Goal: Task Accomplishment & Management: Use online tool/utility

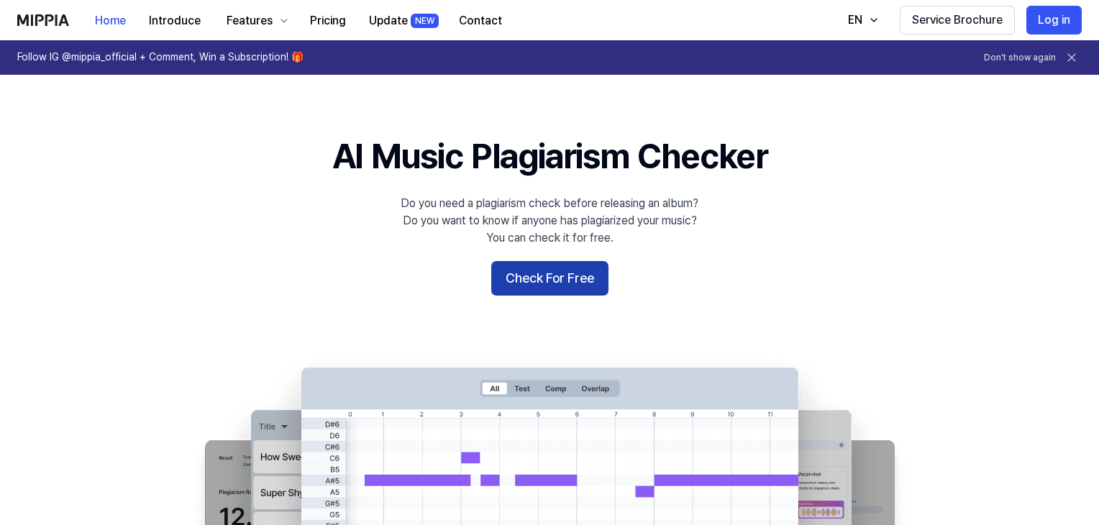
click at [516, 283] on button "Check For Free" at bounding box center [549, 278] width 117 height 35
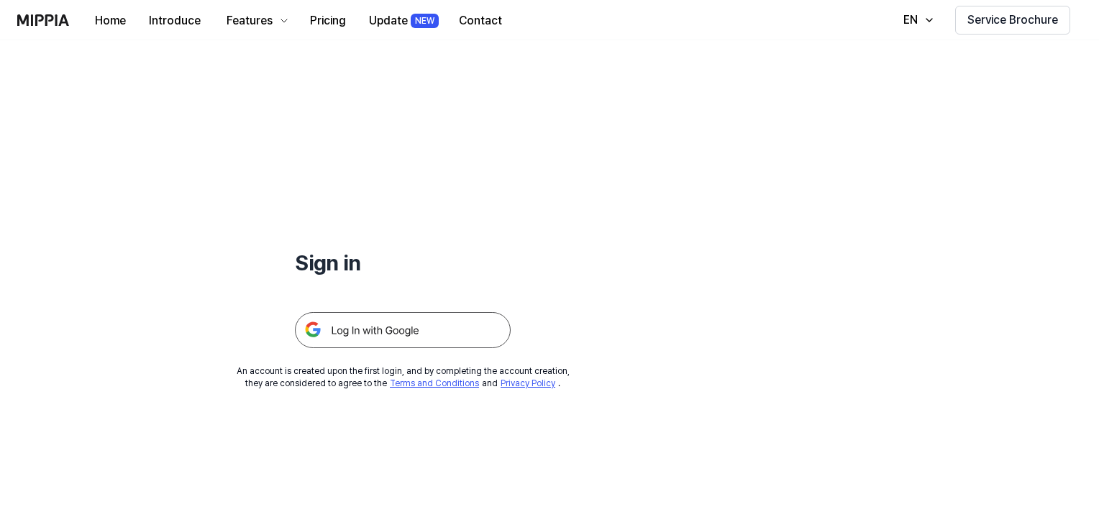
click at [432, 322] on img at bounding box center [403, 330] width 216 height 36
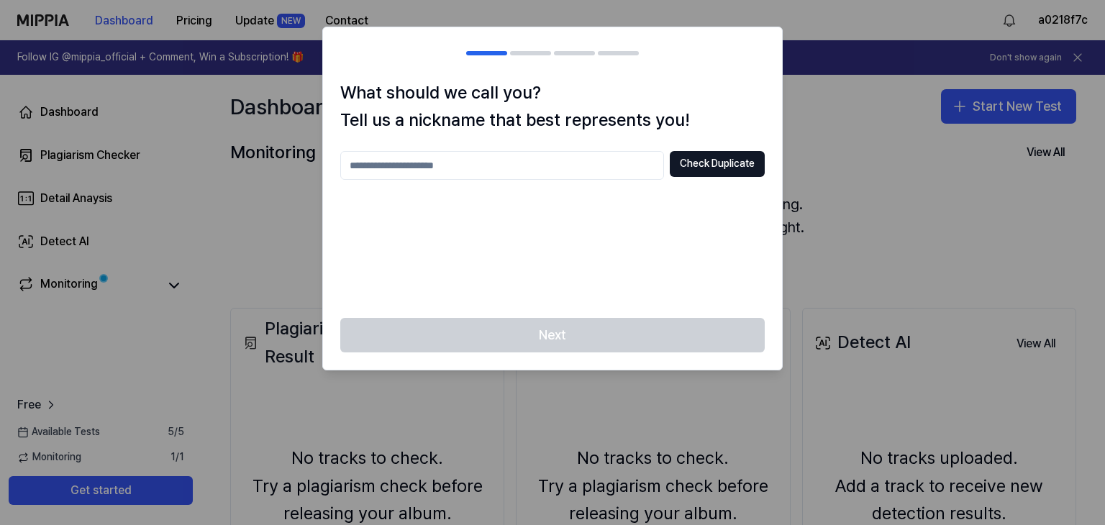
click at [528, 177] on input "text" at bounding box center [502, 165] width 324 height 29
type input "******"
click at [739, 168] on button "Check Duplicate" at bounding box center [717, 164] width 95 height 26
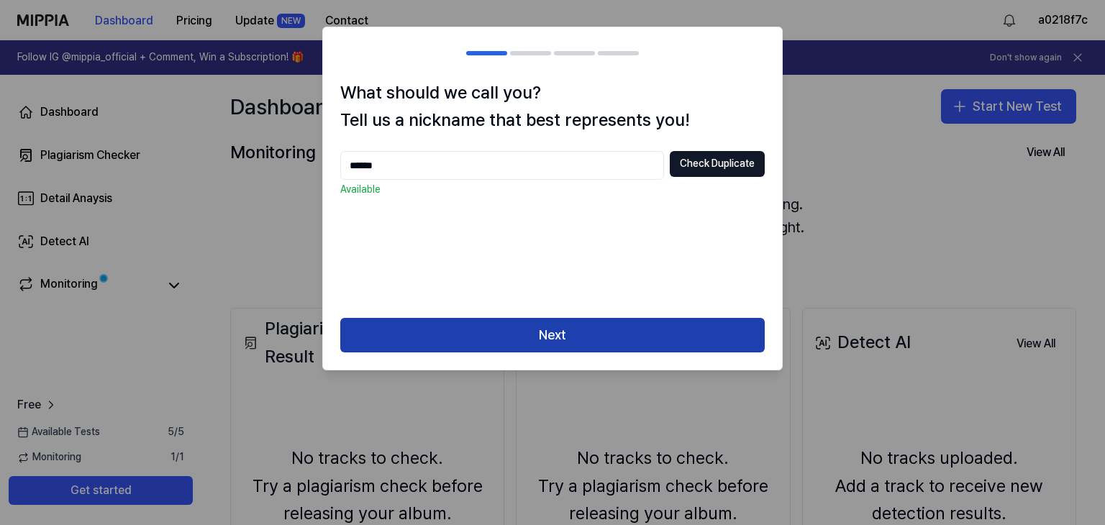
click at [512, 323] on button "Next" at bounding box center [552, 335] width 424 height 35
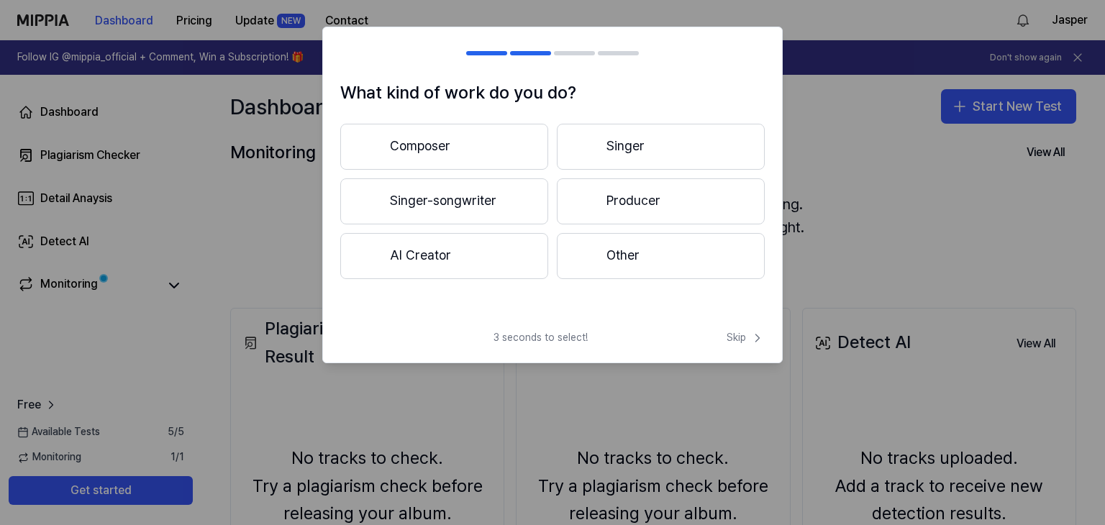
click at [496, 270] on button "AI Creator" at bounding box center [444, 256] width 208 height 46
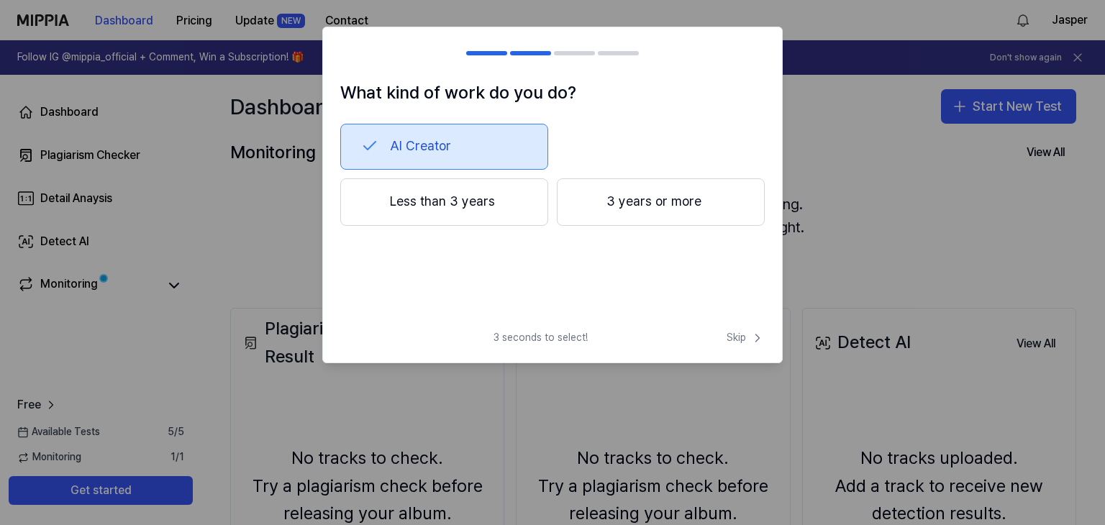
click at [478, 214] on button "Less than 3 years" at bounding box center [444, 201] width 208 height 47
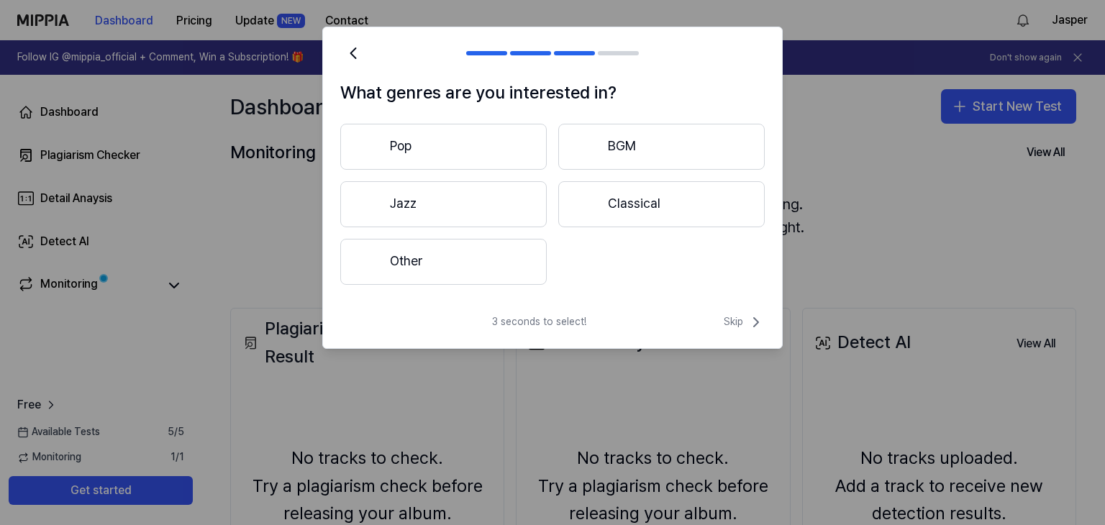
click at [489, 266] on button "Other" at bounding box center [443, 262] width 206 height 46
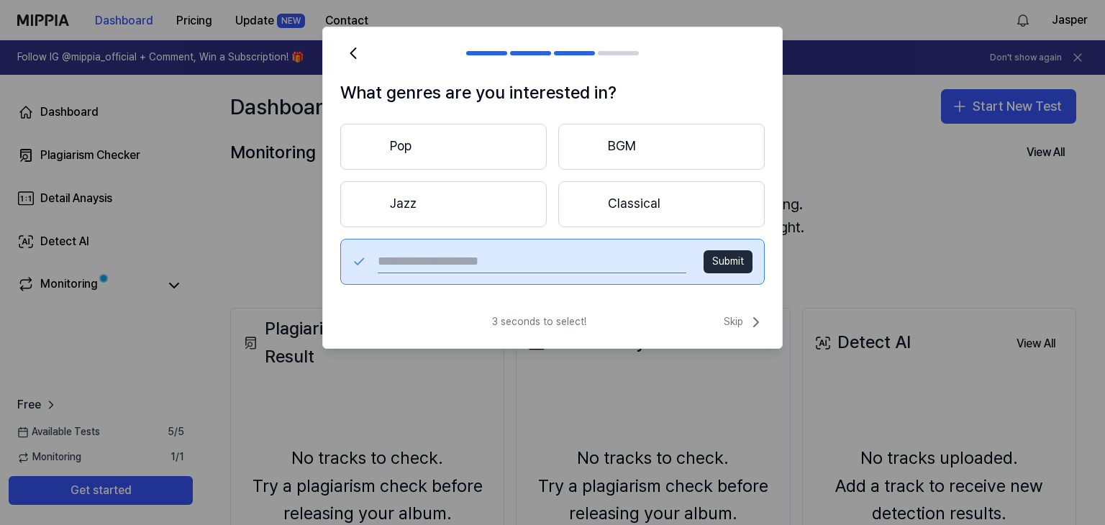
click at [580, 260] on input "text" at bounding box center [532, 261] width 309 height 23
type input "**********"
click at [714, 265] on button "Submit" at bounding box center [727, 261] width 49 height 23
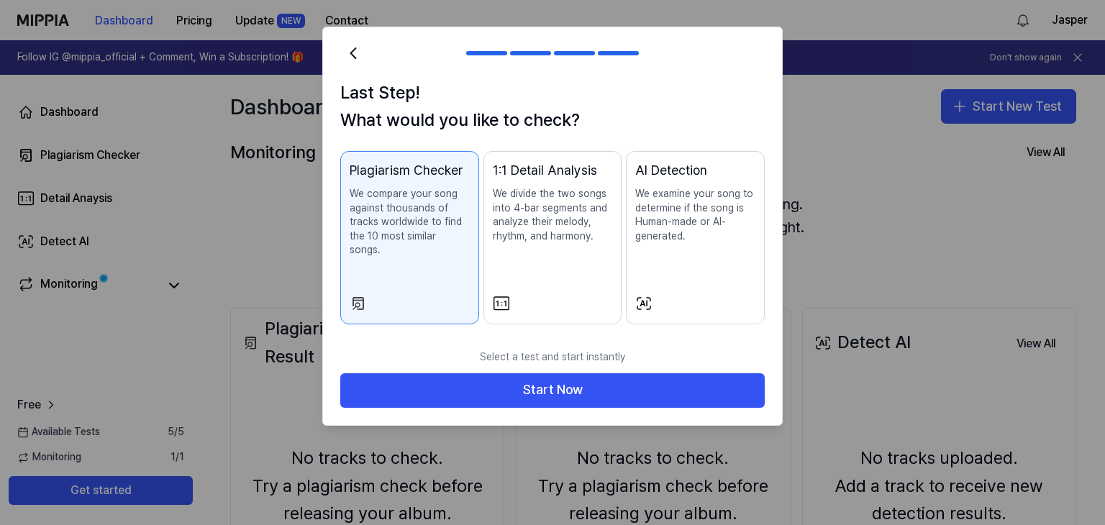
click at [624, 240] on div "Plagiarism Checker We compare your song against thousands of tracks worldwide t…" at bounding box center [552, 237] width 424 height 173
click at [653, 238] on p "We examine your song to determine if the song is Human-made or AI-generated." at bounding box center [695, 215] width 120 height 56
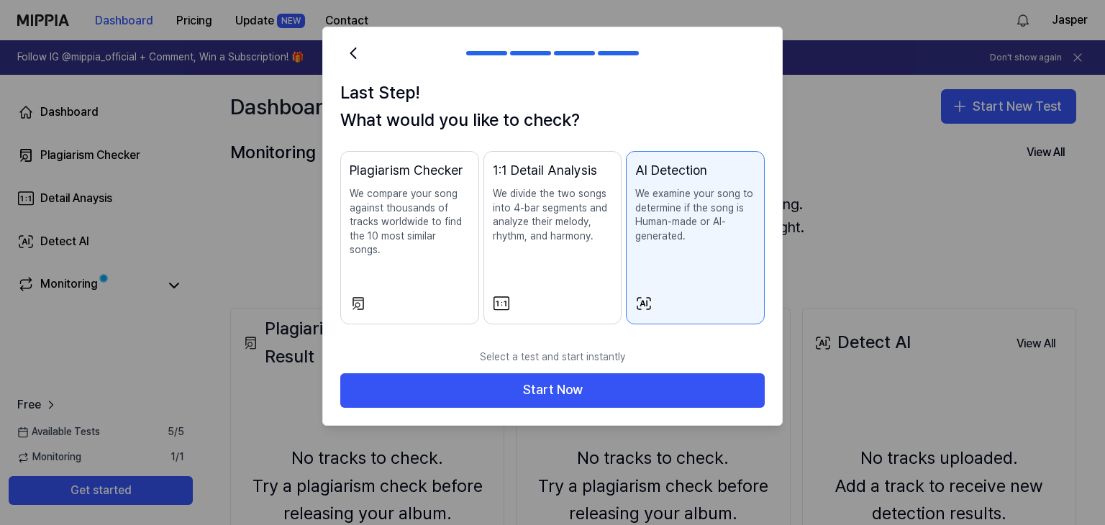
click at [557, 256] on div "1:1 Detail Analysis We divide the two songs into 4-bar segments and analyze the…" at bounding box center [553, 215] width 120 height 111
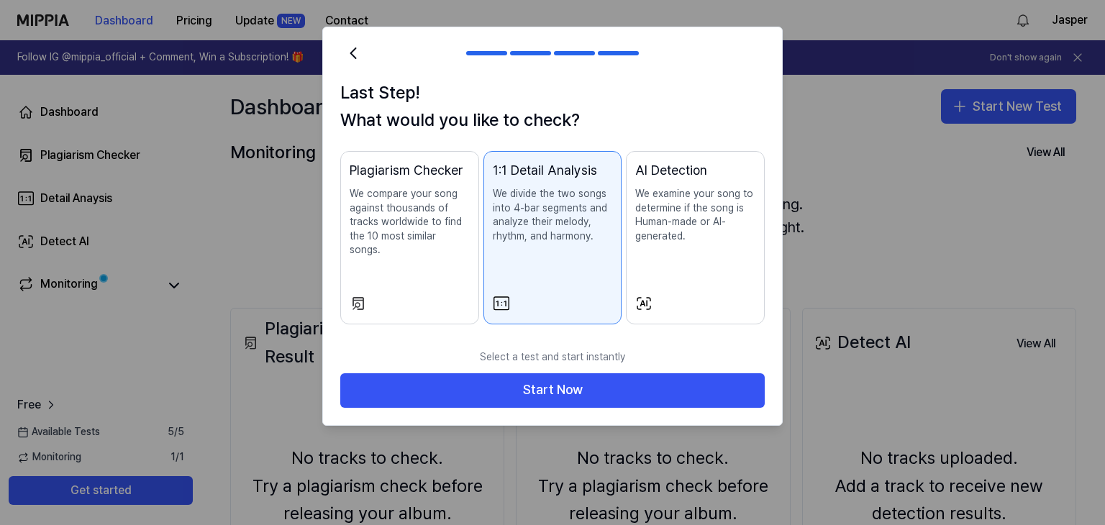
click at [438, 266] on div "Plagiarism Checker We compare your song against thousands of tracks worldwide t…" at bounding box center [410, 223] width 120 height 126
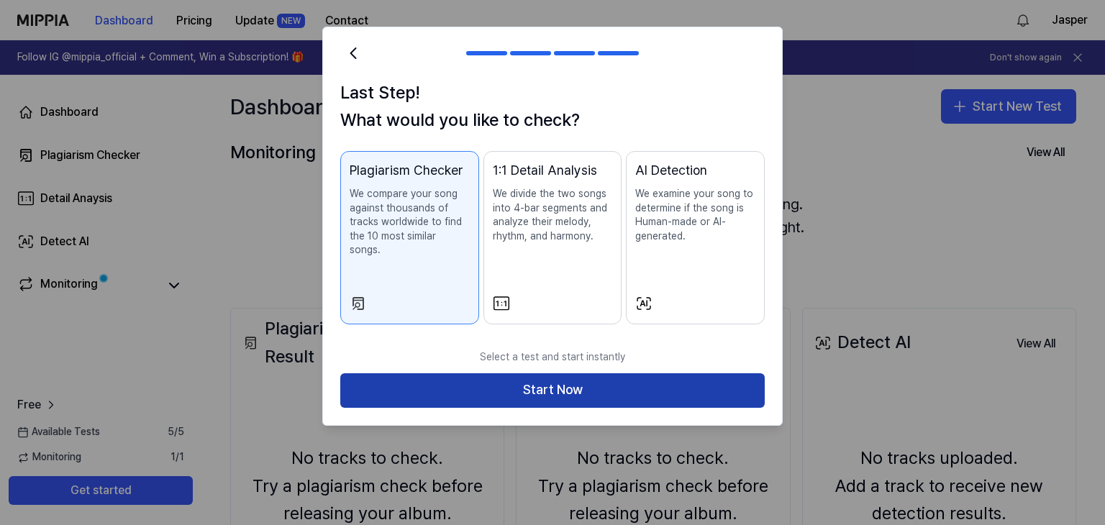
click at [622, 373] on button "Start Now" at bounding box center [552, 390] width 424 height 35
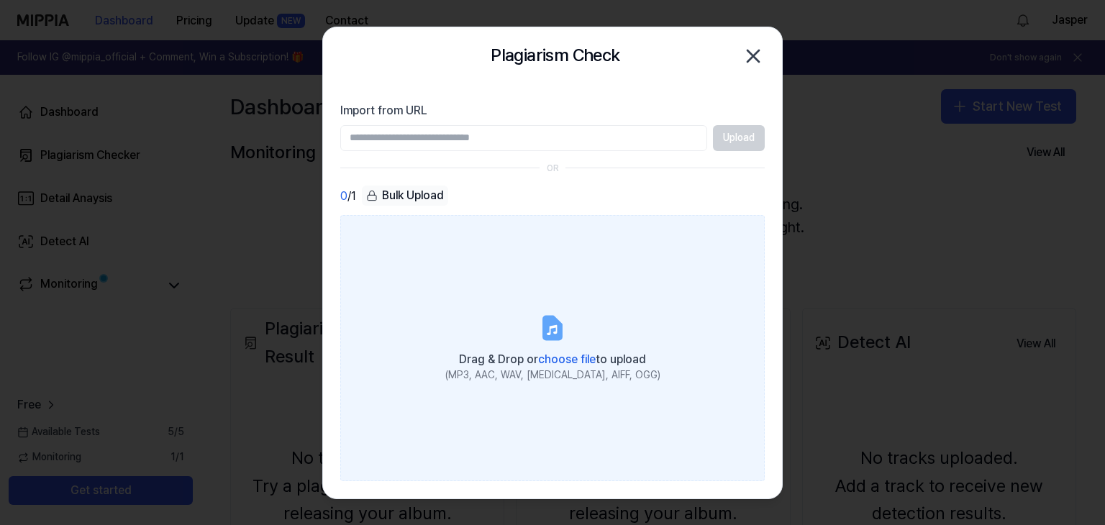
click at [576, 369] on div "(MP3, AAC, WAV, FLAC, AIFF, OGG)" at bounding box center [552, 375] width 215 height 14
click at [0, 0] on input "Drag & Drop or choose file to upload (MP3, AAC, WAV, FLAC, AIFF, OGG)" at bounding box center [0, 0] width 0 height 0
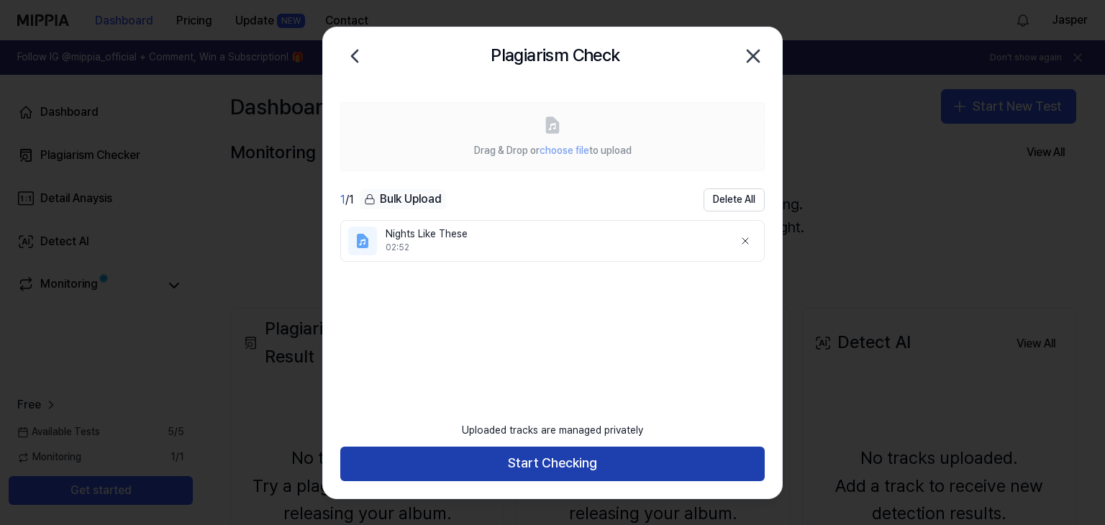
click at [502, 452] on button "Start Checking" at bounding box center [552, 464] width 424 height 35
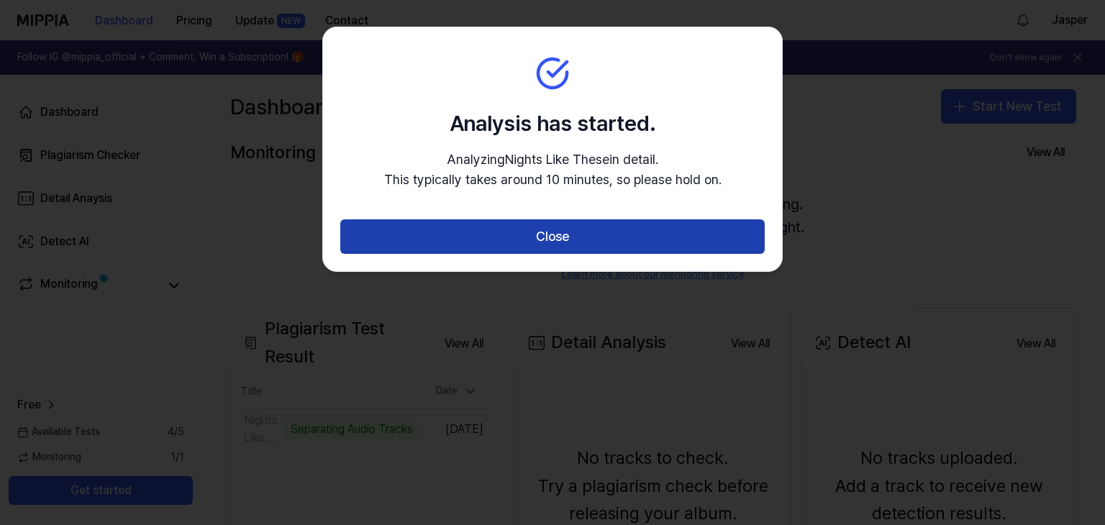
click at [469, 231] on button "Close" at bounding box center [552, 236] width 424 height 35
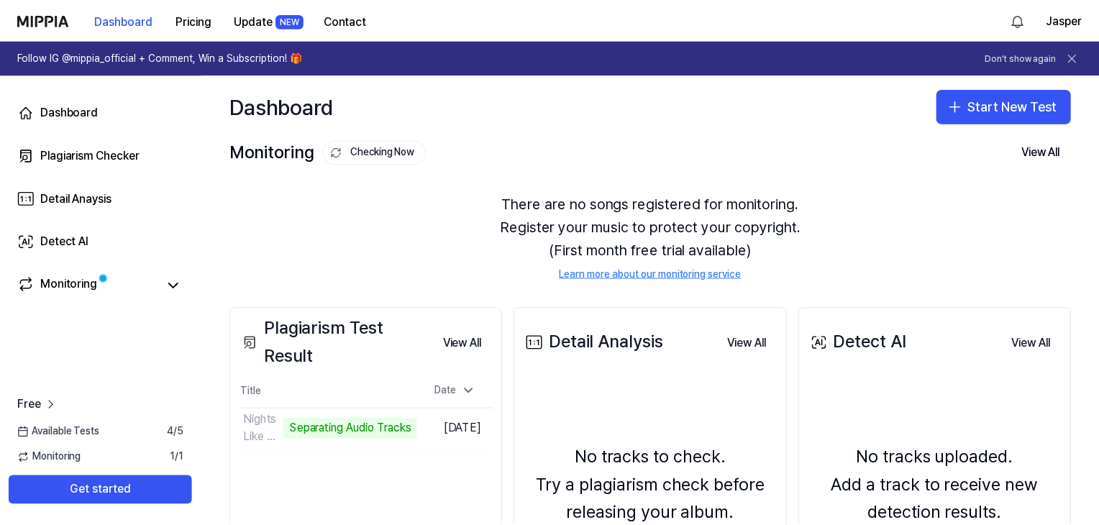
scroll to position [72, 0]
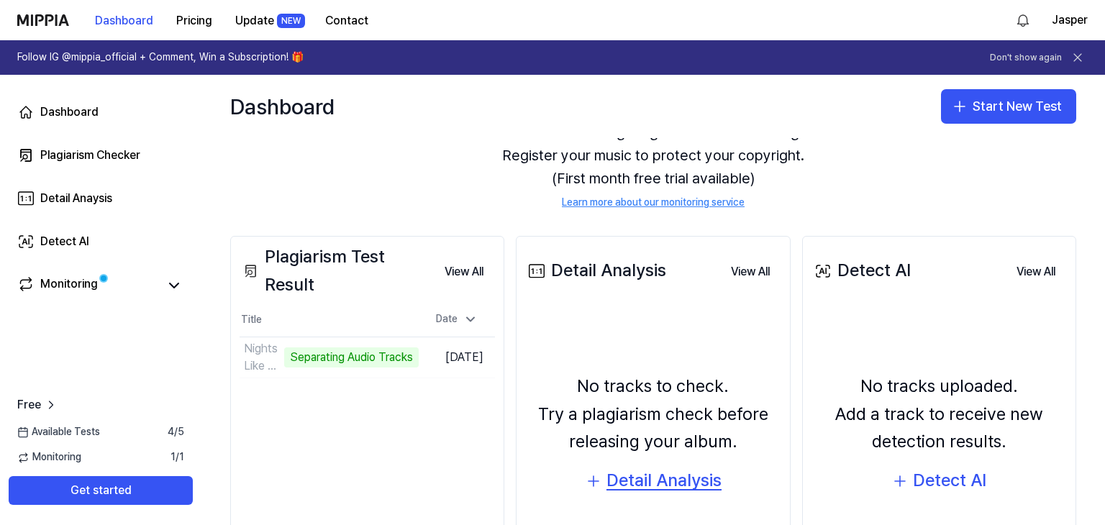
click at [657, 483] on div "Detail Analysis" at bounding box center [663, 480] width 115 height 27
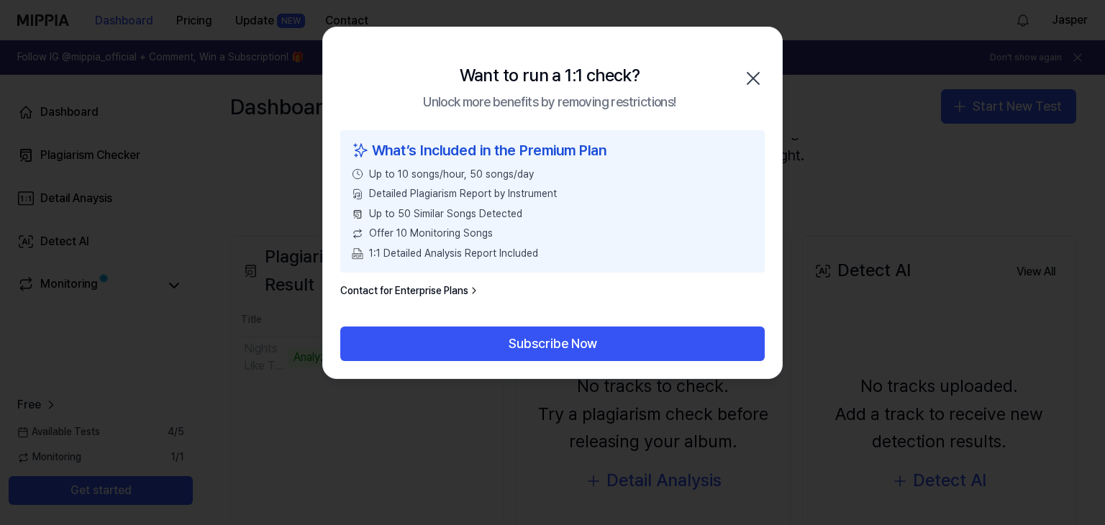
click at [744, 76] on icon "button" at bounding box center [753, 78] width 23 height 23
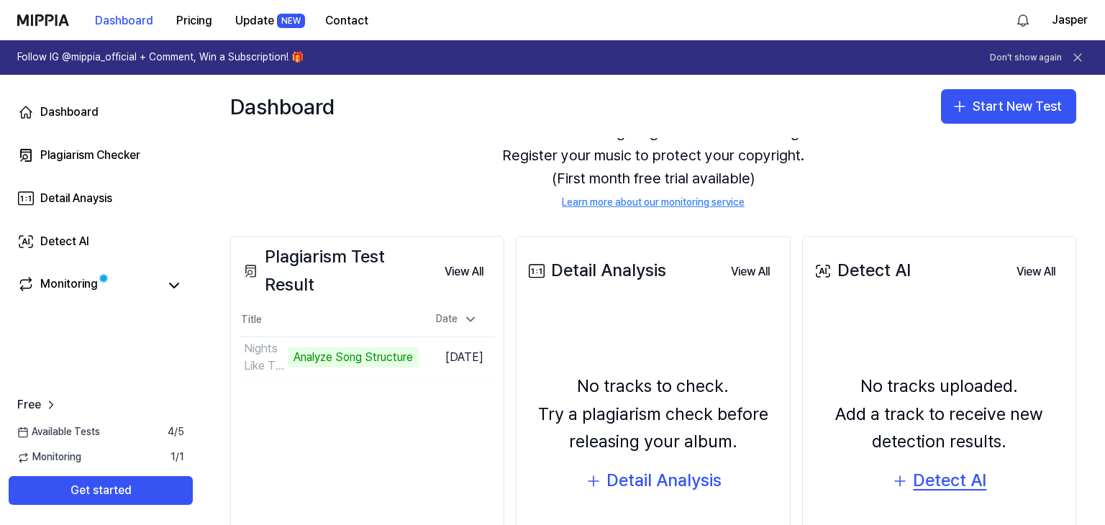
click at [949, 470] on div "Detect AI" at bounding box center [949, 480] width 73 height 27
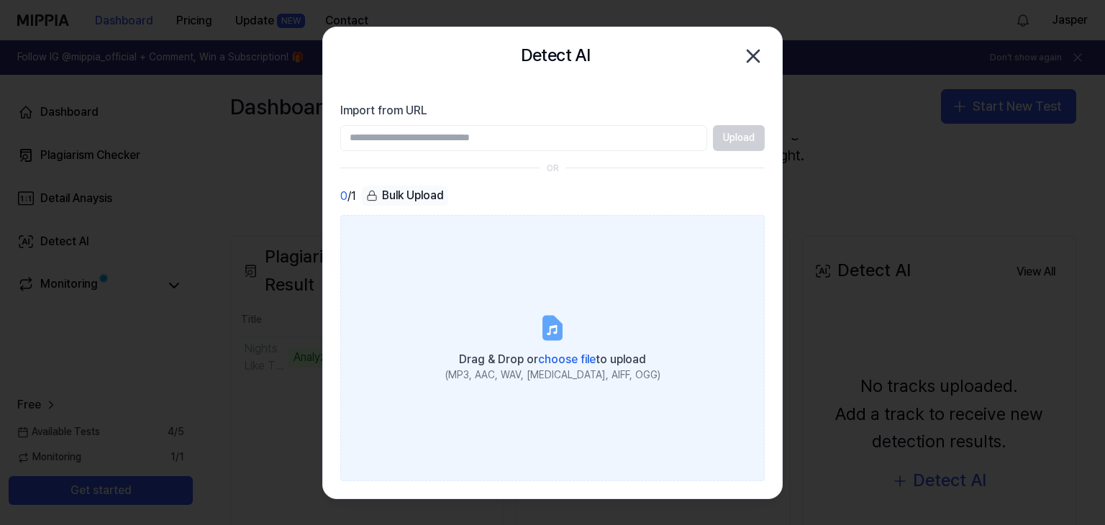
click at [550, 296] on label "Drag & Drop or choose file to upload (MP3, AAC, WAV, FLAC, AIFF, OGG)" at bounding box center [552, 347] width 424 height 265
click at [0, 0] on input "Drag & Drop or choose file to upload (MP3, AAC, WAV, FLAC, AIFF, OGG)" at bounding box center [0, 0] width 0 height 0
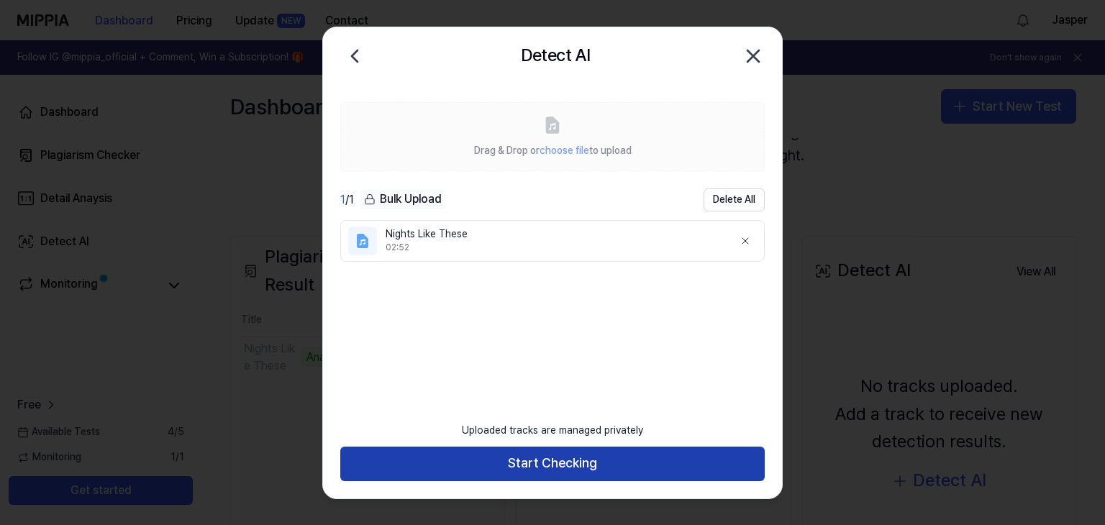
click at [629, 460] on button "Start Checking" at bounding box center [552, 464] width 424 height 35
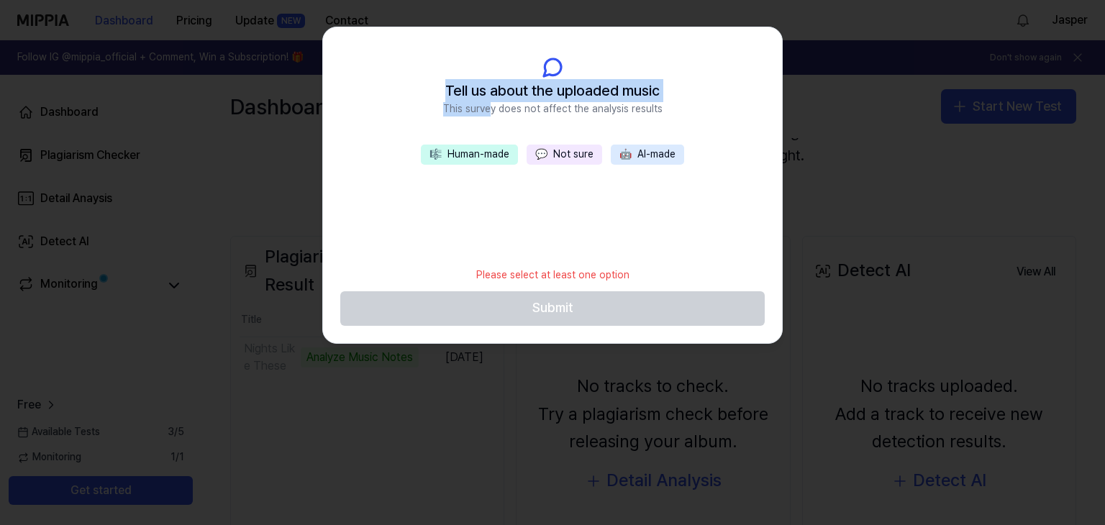
drag, startPoint x: 495, startPoint y: 108, endPoint x: 708, endPoint y: 99, distance: 213.1
click at [707, 99] on header "Tell us about the uploaded music This survey does not affect the analysis resul…" at bounding box center [552, 86] width 459 height 118
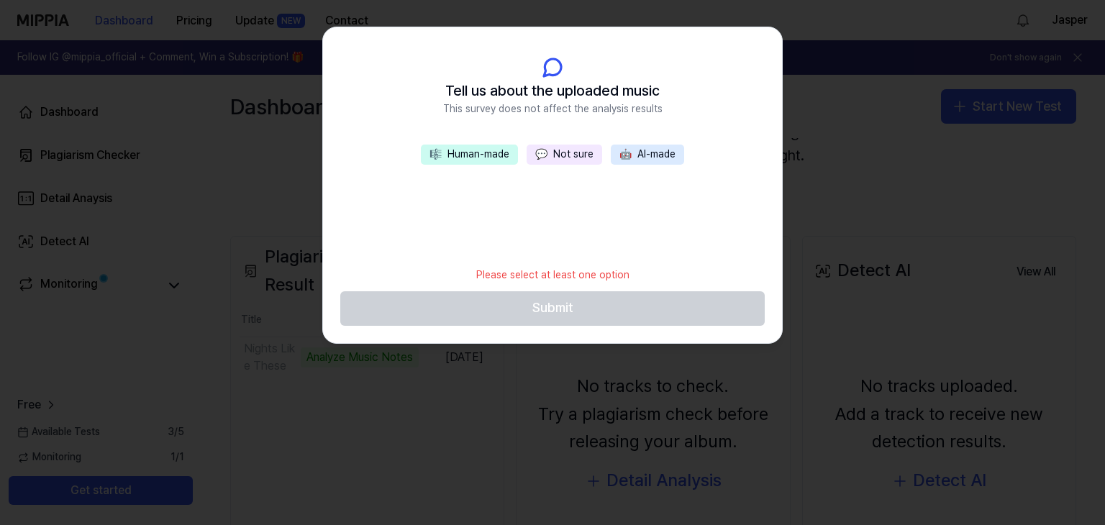
click at [563, 123] on header "Tell us about the uploaded music This survey does not affect the analysis resul…" at bounding box center [552, 86] width 459 height 118
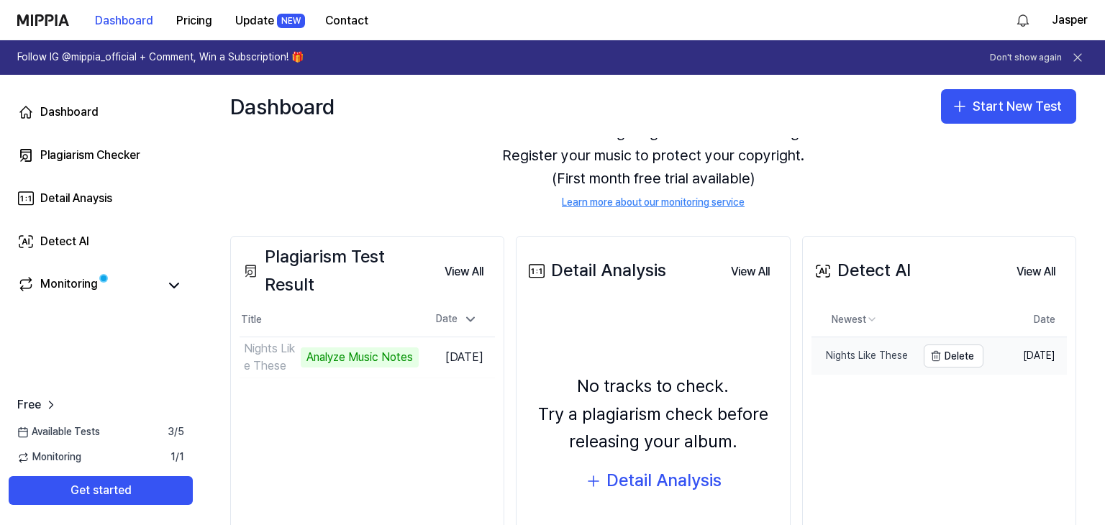
click at [878, 347] on link "Nights Like These" at bounding box center [863, 355] width 105 height 37
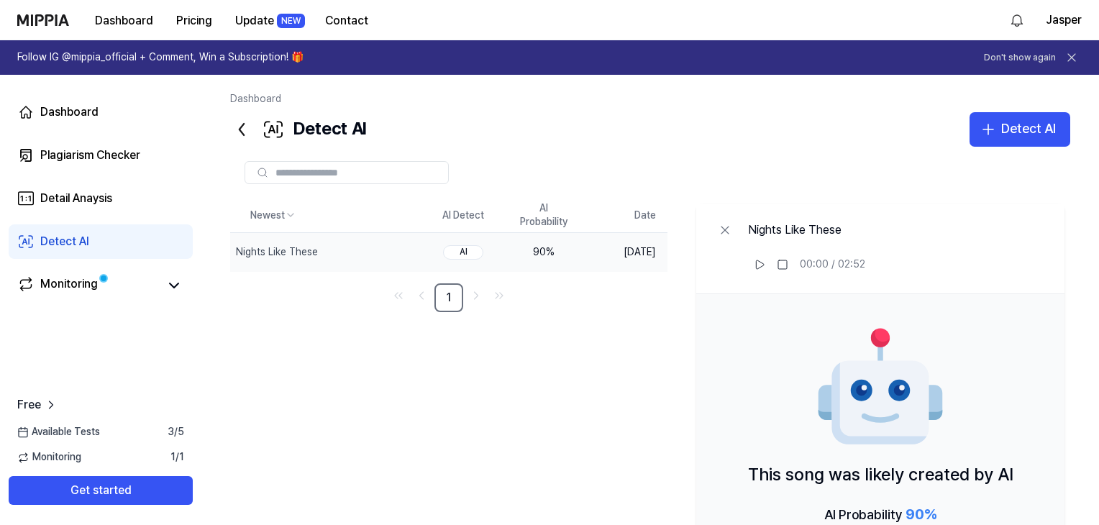
click at [455, 248] on div "AI" at bounding box center [463, 252] width 40 height 14
click at [486, 248] on td "AI" at bounding box center [463, 252] width 81 height 38
click at [242, 136] on icon at bounding box center [241, 129] width 23 height 23
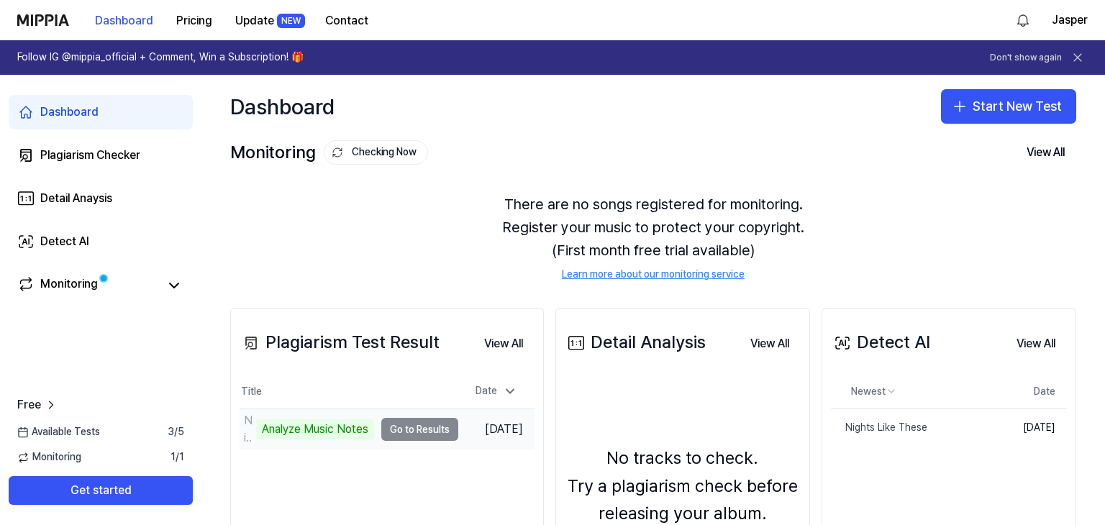
click at [418, 429] on td "Nights Like These Analyze Music Notes Go to Results" at bounding box center [349, 429] width 219 height 40
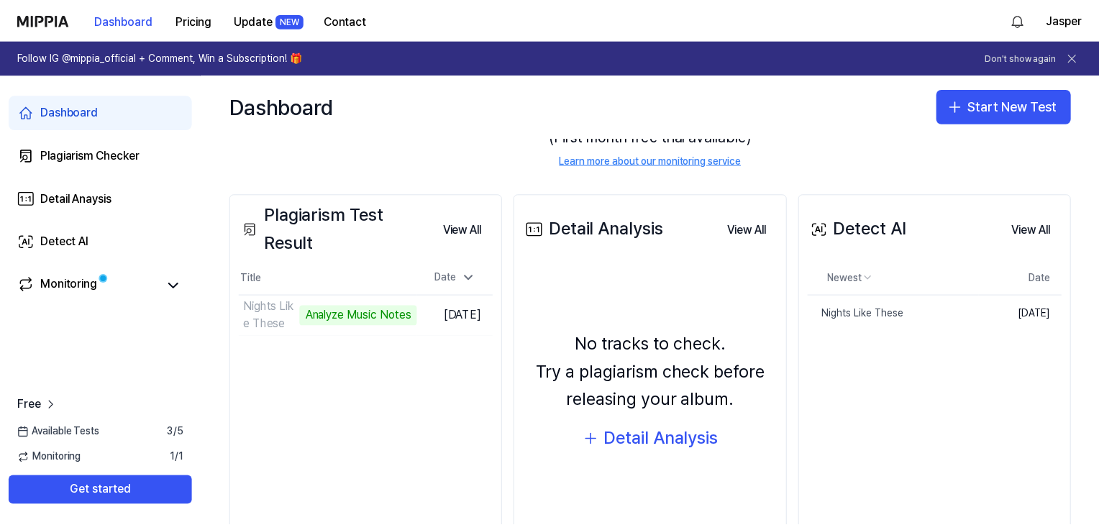
scroll to position [117, 0]
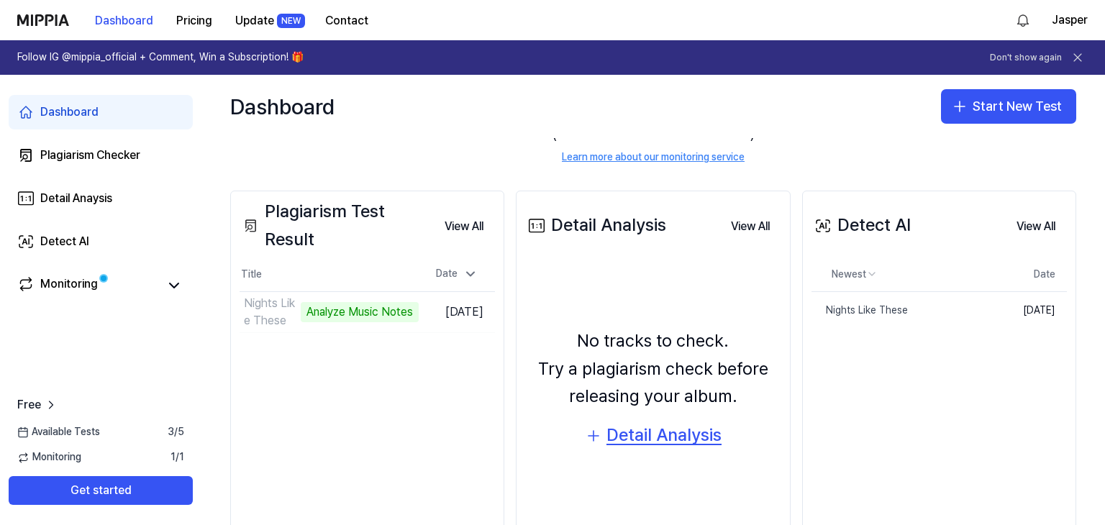
click at [665, 432] on div "Detail Analysis" at bounding box center [663, 435] width 115 height 27
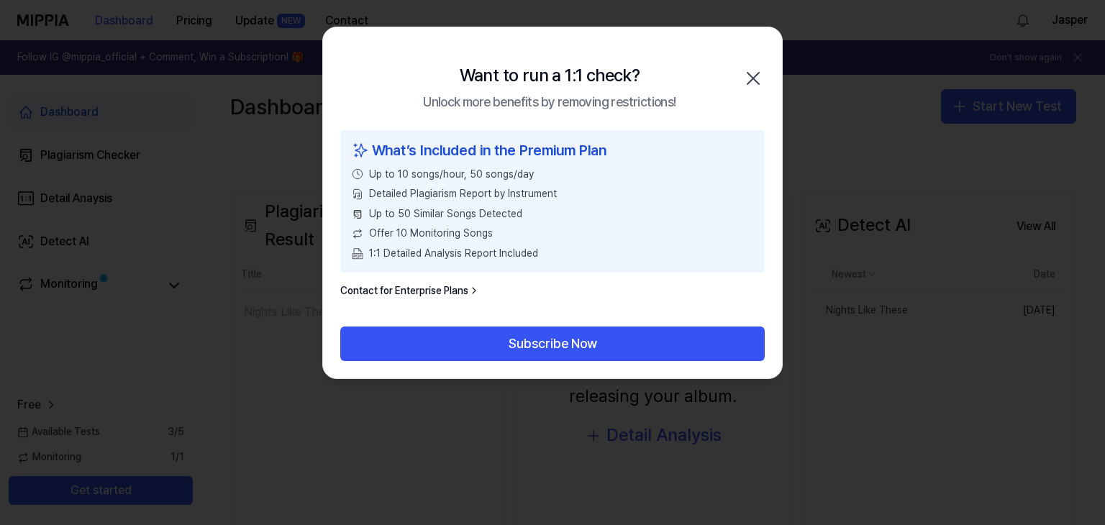
click at [755, 76] on icon "button" at bounding box center [753, 79] width 12 height 12
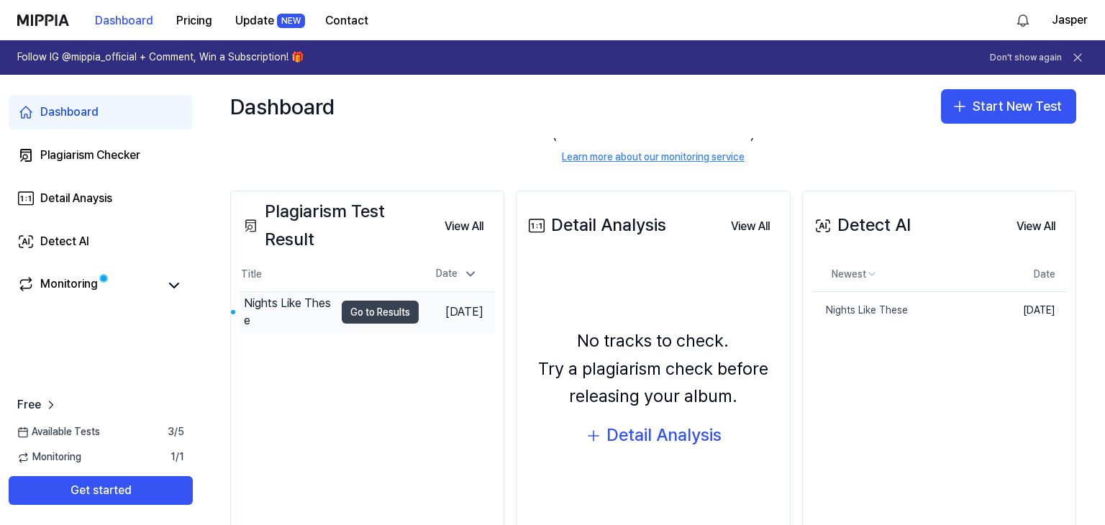
click at [380, 306] on button "Go to Results" at bounding box center [380, 312] width 77 height 23
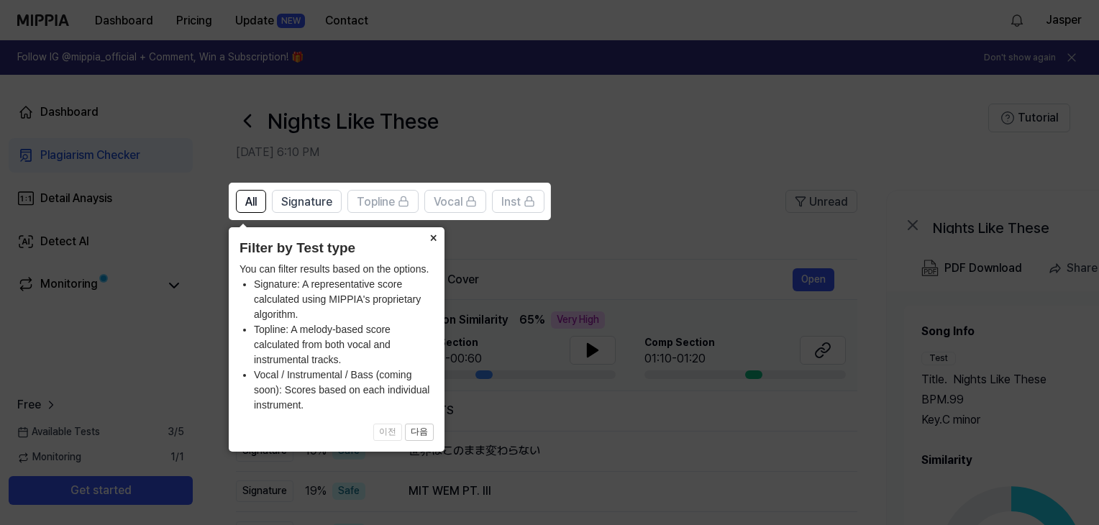
click at [434, 237] on button "×" at bounding box center [433, 237] width 23 height 20
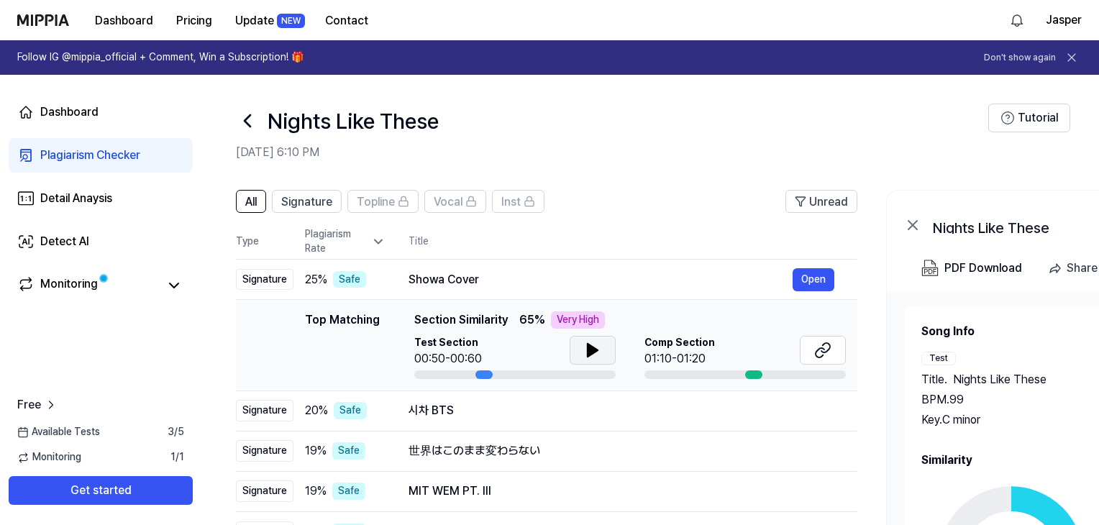
click at [598, 352] on icon at bounding box center [592, 350] width 17 height 17
click at [729, 352] on div "Comp Section 01:10-01:20" at bounding box center [745, 352] width 201 height 32
click at [831, 355] on icon at bounding box center [822, 350] width 17 height 17
click at [577, 281] on div "Showa Cover" at bounding box center [601, 279] width 384 height 17
click at [701, 214] on header "All Signature Topline Vocal Inst Unread" at bounding box center [546, 207] width 621 height 35
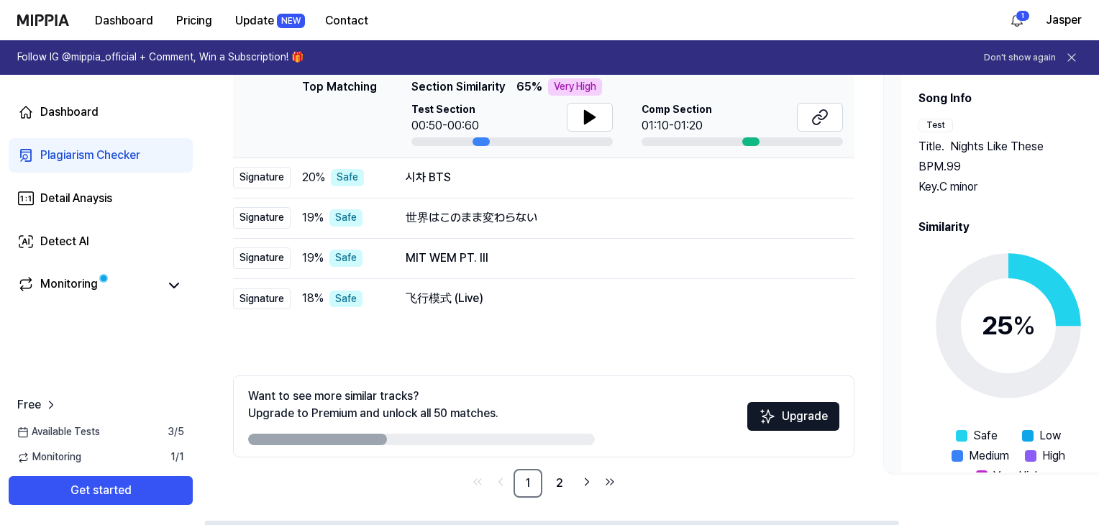
scroll to position [234, 0]
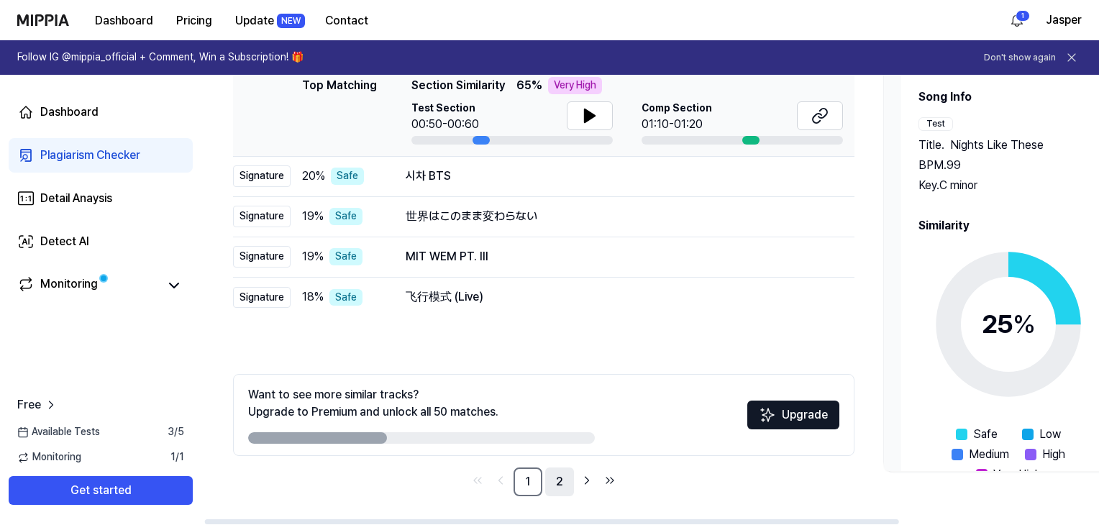
click at [552, 481] on link "2" at bounding box center [559, 482] width 29 height 29
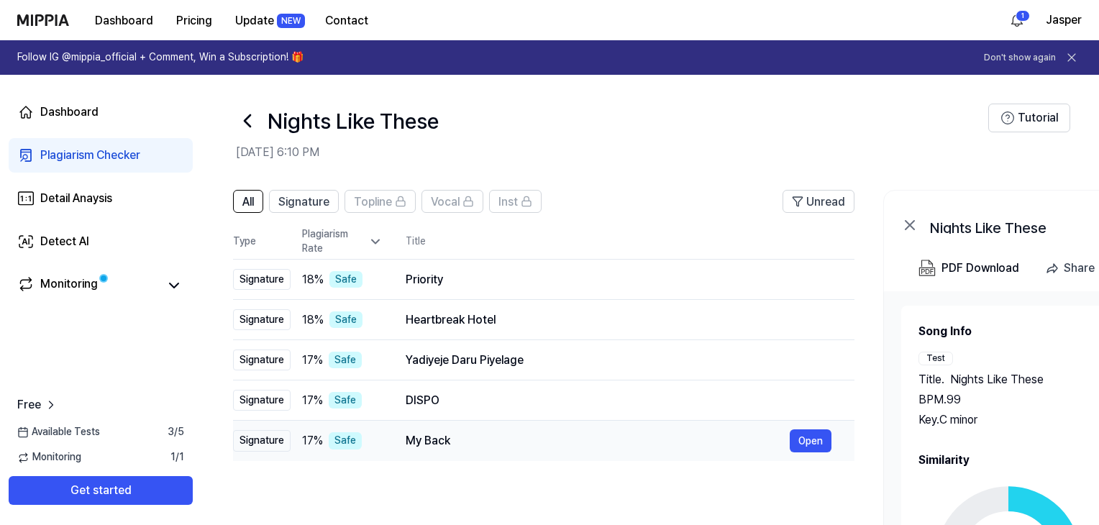
click at [480, 450] on div "My Back Open" at bounding box center [619, 440] width 426 height 23
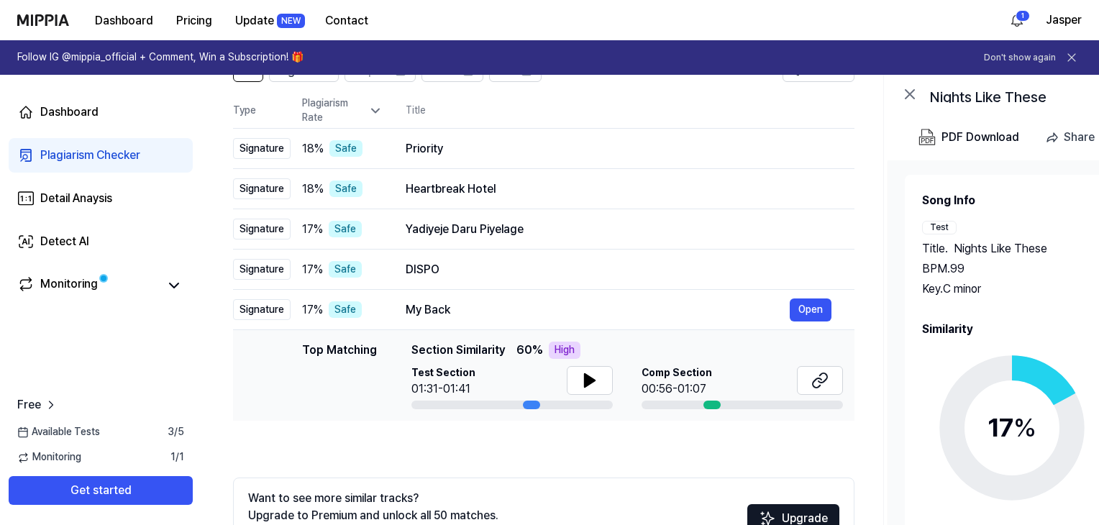
scroll to position [216, 0]
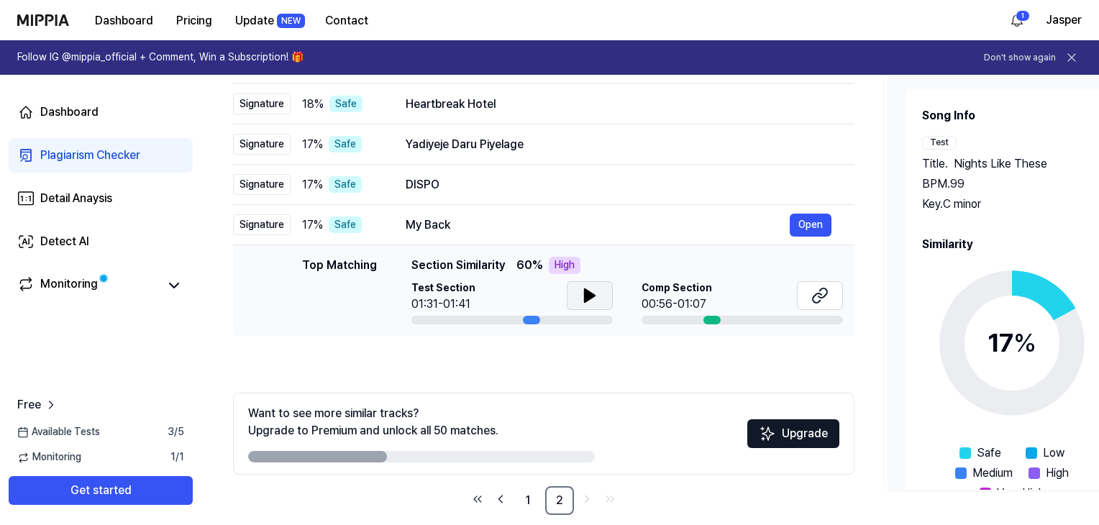
click at [590, 301] on icon at bounding box center [589, 295] width 17 height 17
click at [591, 301] on icon at bounding box center [592, 296] width 3 height 12
click at [810, 305] on button at bounding box center [820, 295] width 46 height 29
click at [486, 236] on div "My Back Open" at bounding box center [619, 225] width 426 height 23
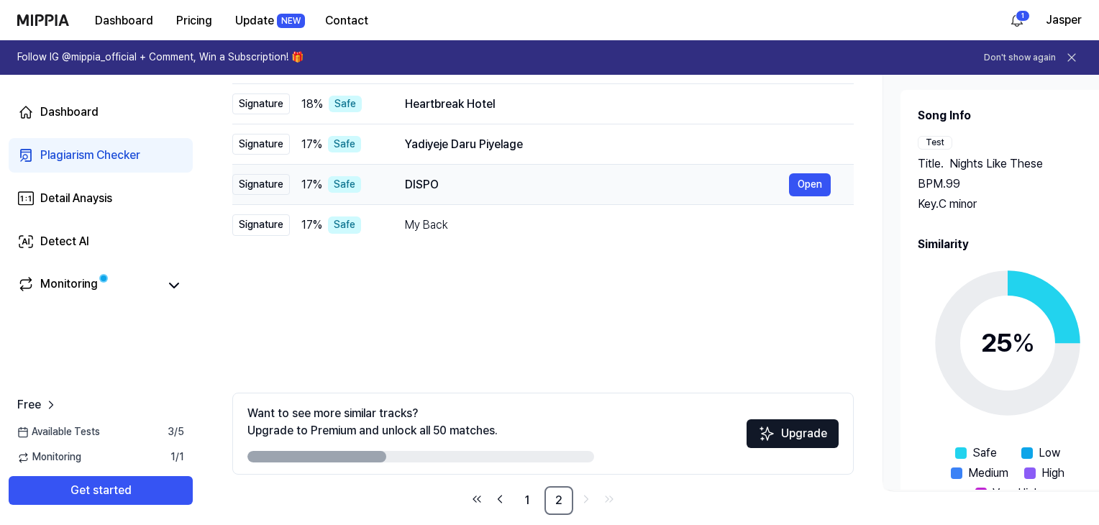
click at [493, 185] on div "DISPO" at bounding box center [597, 184] width 384 height 17
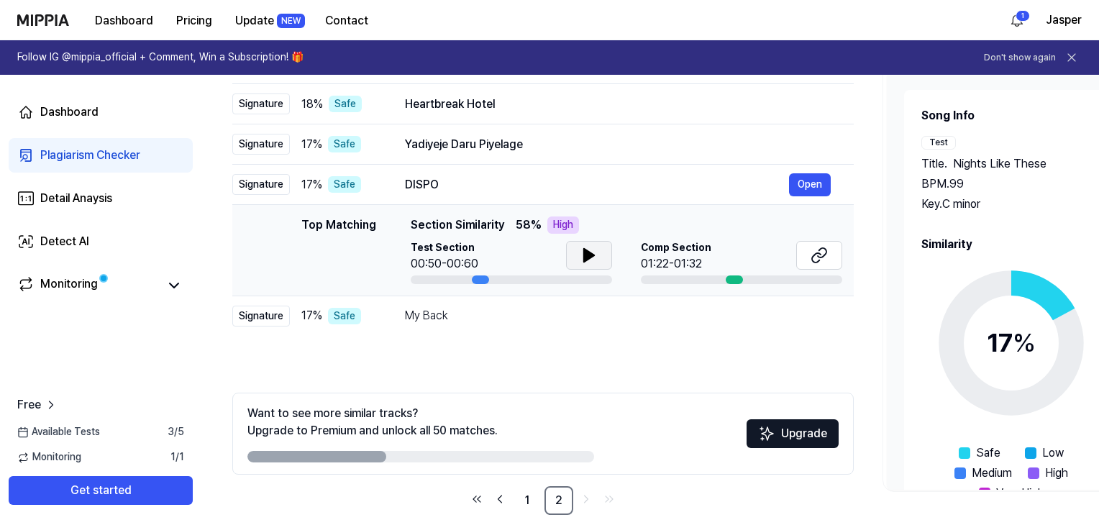
click at [588, 267] on button at bounding box center [589, 255] width 46 height 29
click at [591, 259] on icon at bounding box center [592, 256] width 3 height 12
click at [832, 260] on button at bounding box center [819, 255] width 46 height 29
click at [592, 258] on icon at bounding box center [588, 255] width 17 height 17
click at [592, 257] on icon at bounding box center [592, 256] width 3 height 12
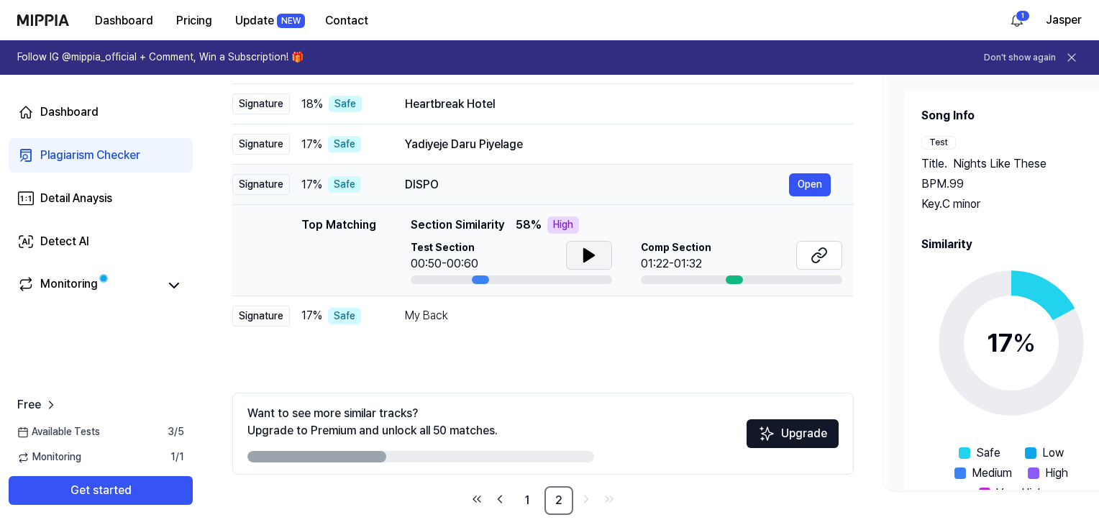
click at [524, 188] on div "DISPO" at bounding box center [597, 184] width 384 height 17
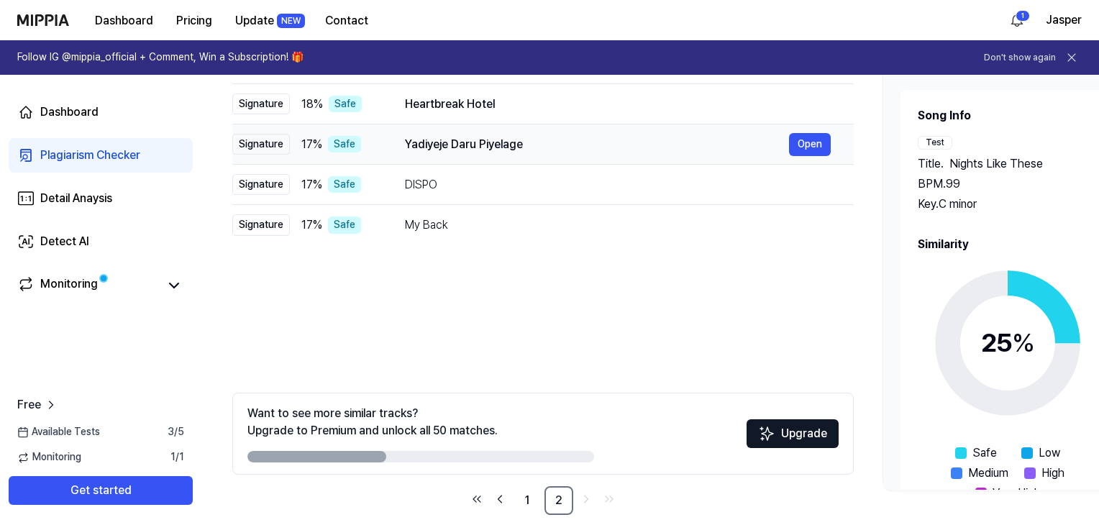
click at [509, 156] on td "Yadiyeje Daru Piyelage Open" at bounding box center [618, 144] width 472 height 40
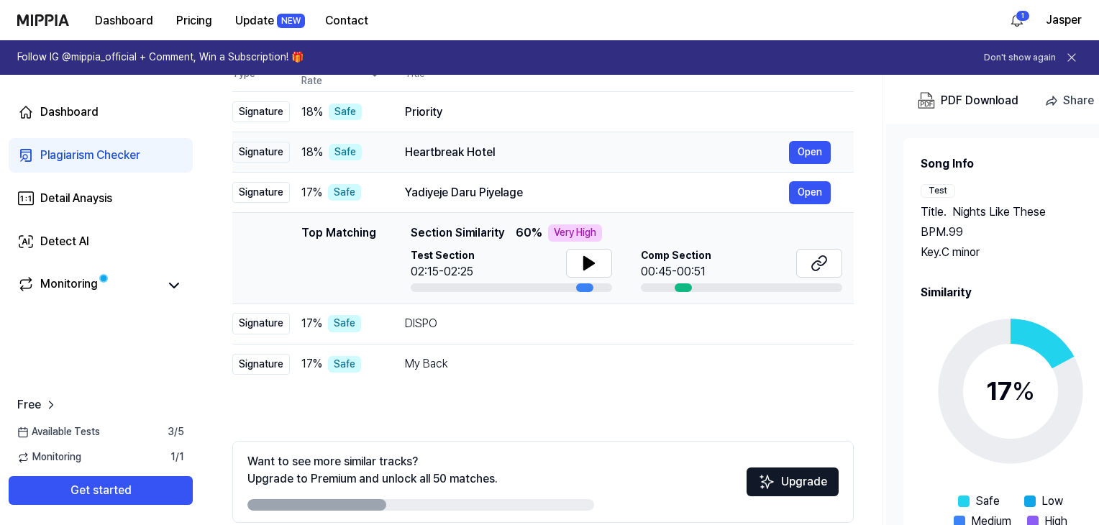
scroll to position [144, 0]
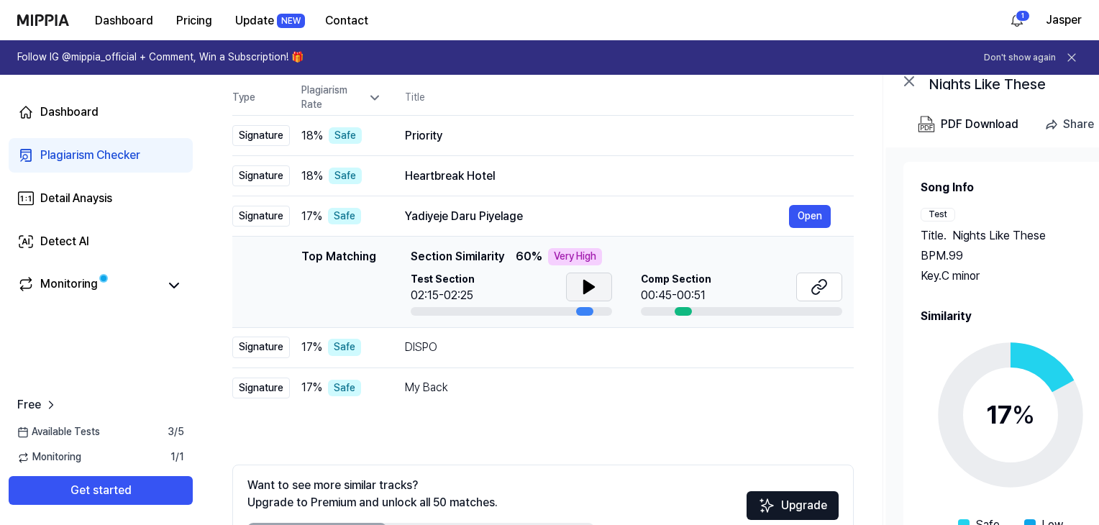
click at [588, 292] on icon at bounding box center [588, 286] width 17 height 17
click at [830, 286] on button at bounding box center [819, 287] width 46 height 29
click at [573, 293] on button at bounding box center [589, 287] width 46 height 29
click at [398, 168] on td "Heartbreak Hotel Open" at bounding box center [618, 176] width 472 height 40
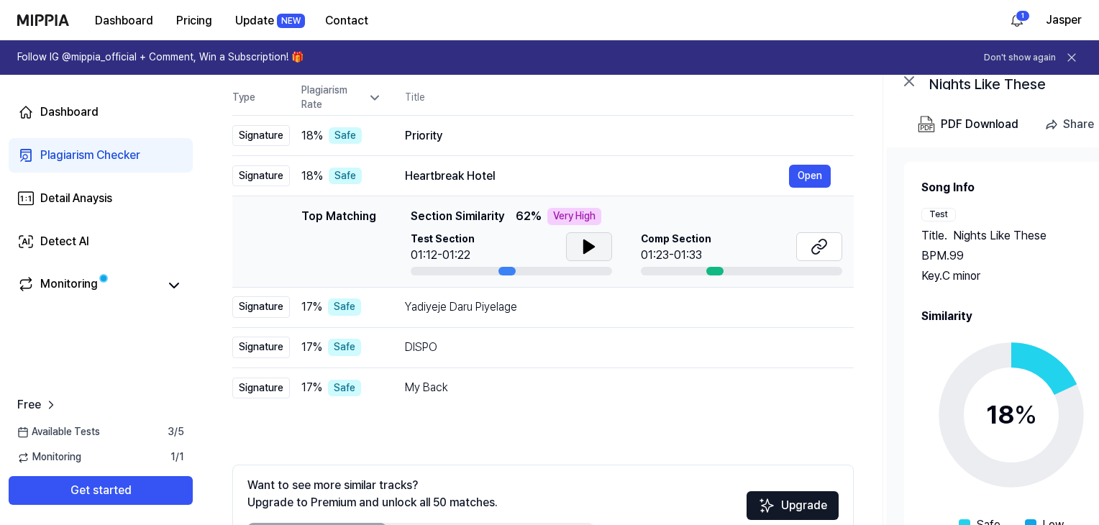
click at [594, 246] on icon at bounding box center [588, 246] width 17 height 17
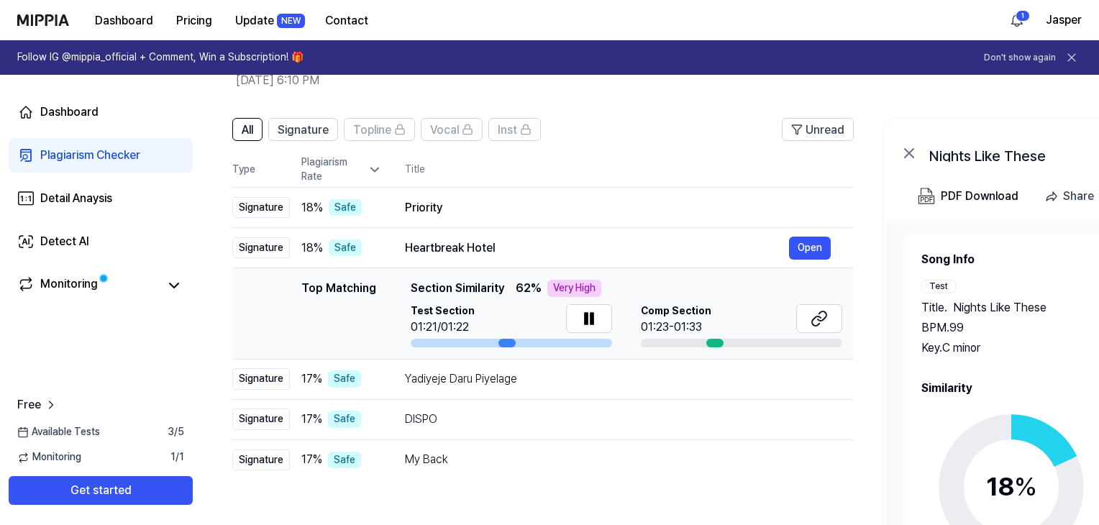
click at [370, 176] on icon at bounding box center [375, 170] width 14 height 14
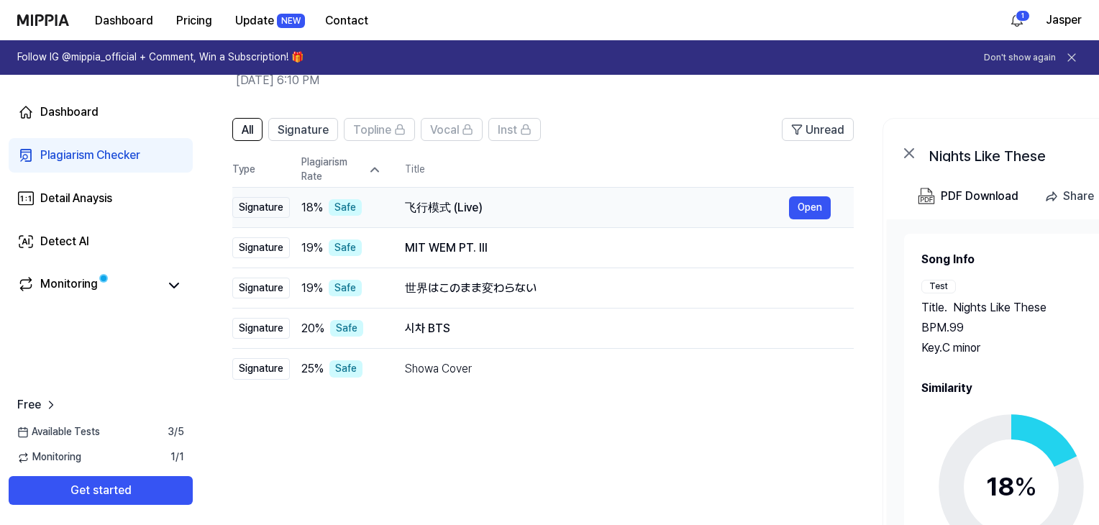
click at [427, 206] on div "飞行模式 (Live)" at bounding box center [597, 207] width 384 height 17
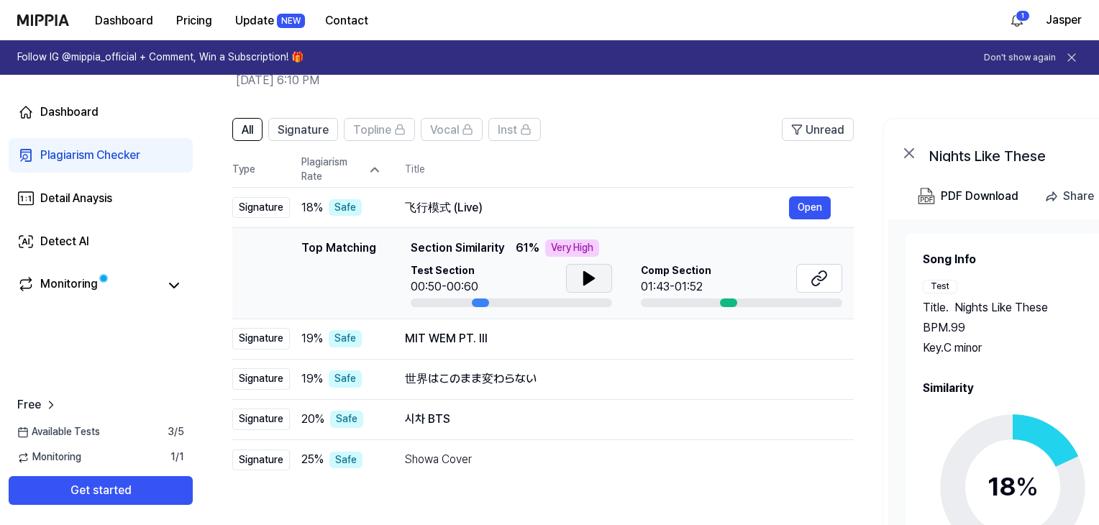
click at [584, 277] on icon at bounding box center [589, 278] width 10 height 13
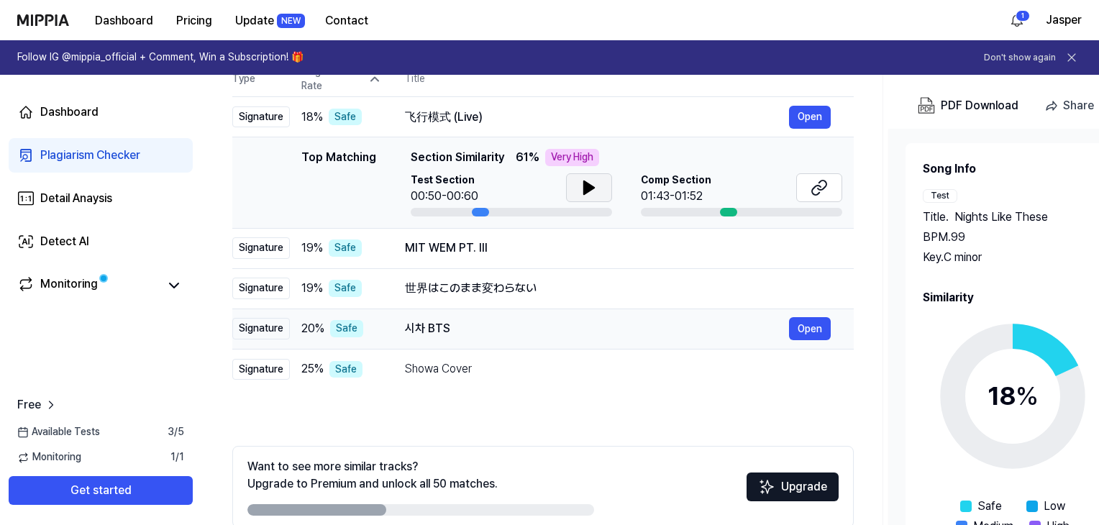
scroll to position [91, 0]
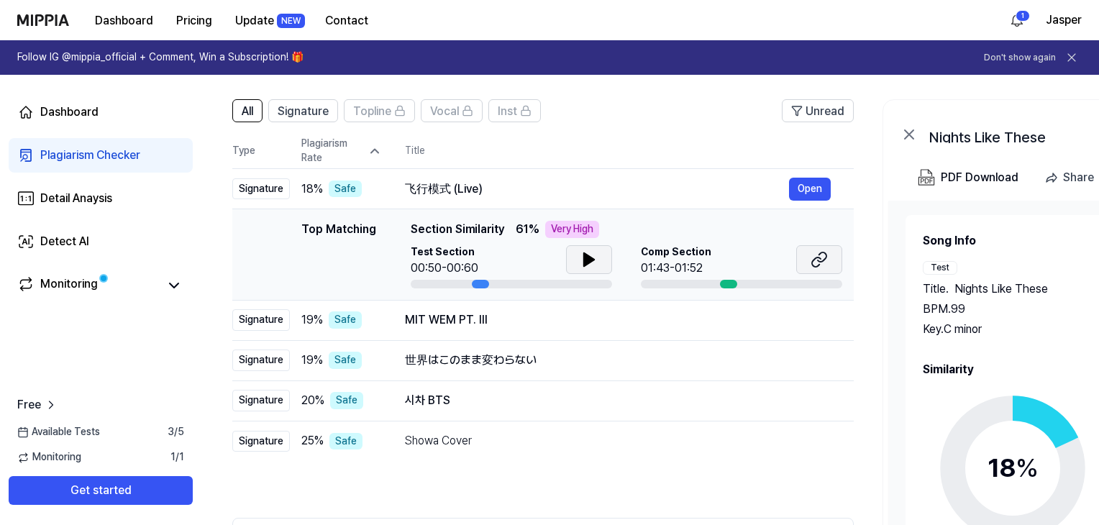
click at [828, 258] on icon at bounding box center [819, 259] width 17 height 17
click at [536, 313] on div "MIT WEM PT. III" at bounding box center [598, 319] width 384 height 17
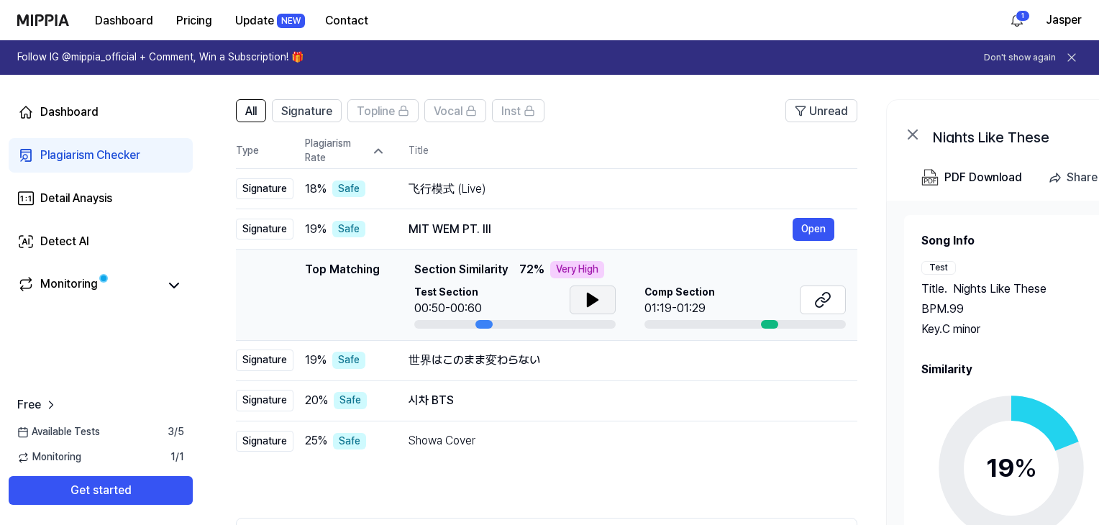
click at [597, 297] on icon at bounding box center [592, 299] width 17 height 17
click at [594, 301] on icon at bounding box center [595, 300] width 3 height 12
click at [816, 298] on icon at bounding box center [822, 299] width 17 height 17
click at [596, 303] on icon at bounding box center [592, 299] width 17 height 17
click at [596, 303] on icon at bounding box center [595, 300] width 3 height 12
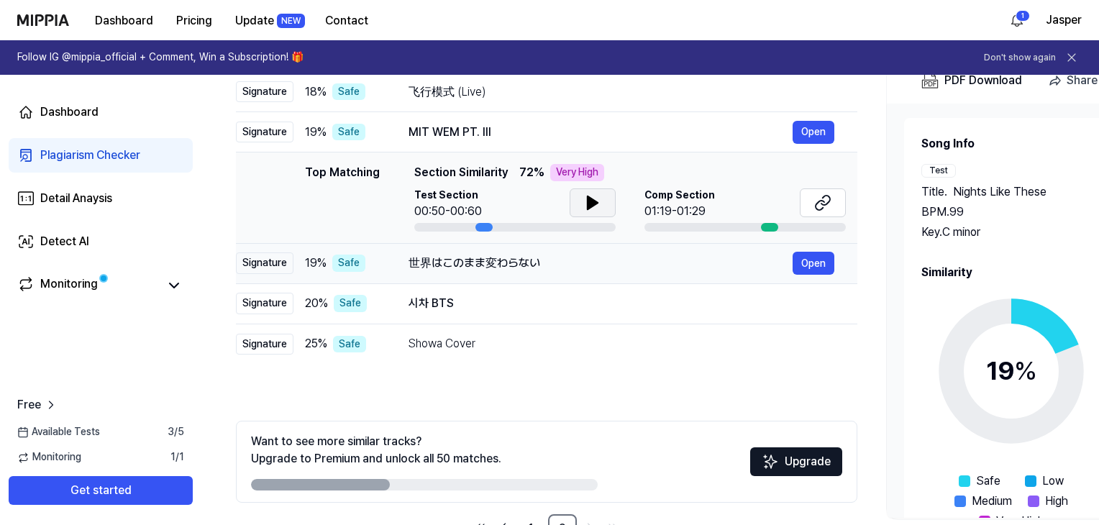
scroll to position [234, 0]
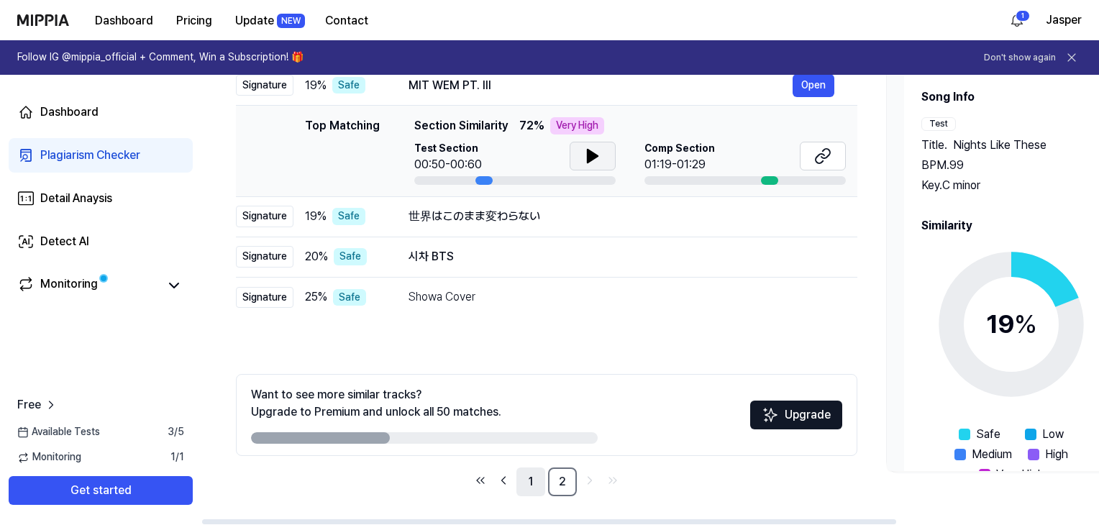
click at [531, 485] on link "1" at bounding box center [530, 482] width 29 height 29
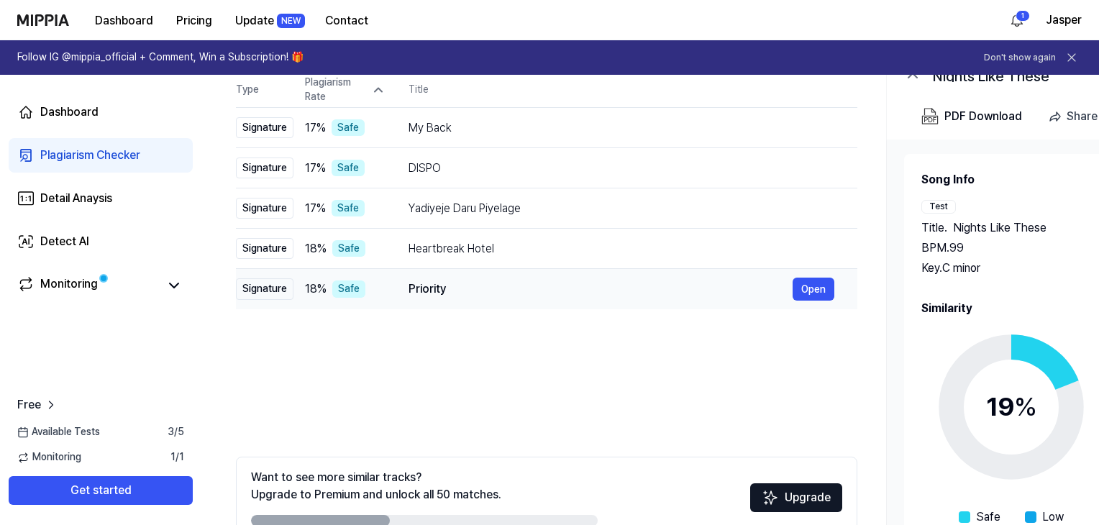
scroll to position [91, 0]
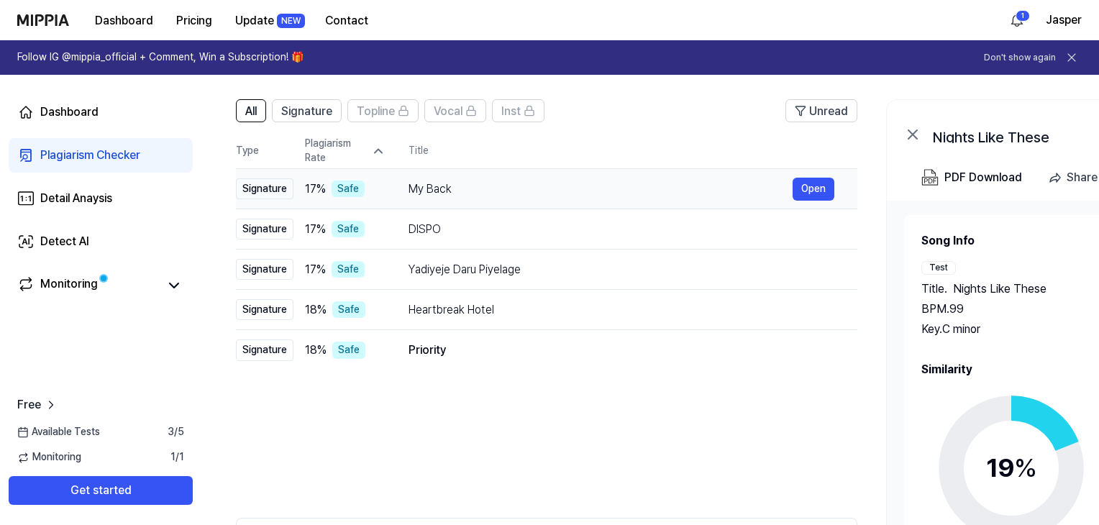
click at [400, 199] on td "My Back Open" at bounding box center [622, 189] width 472 height 40
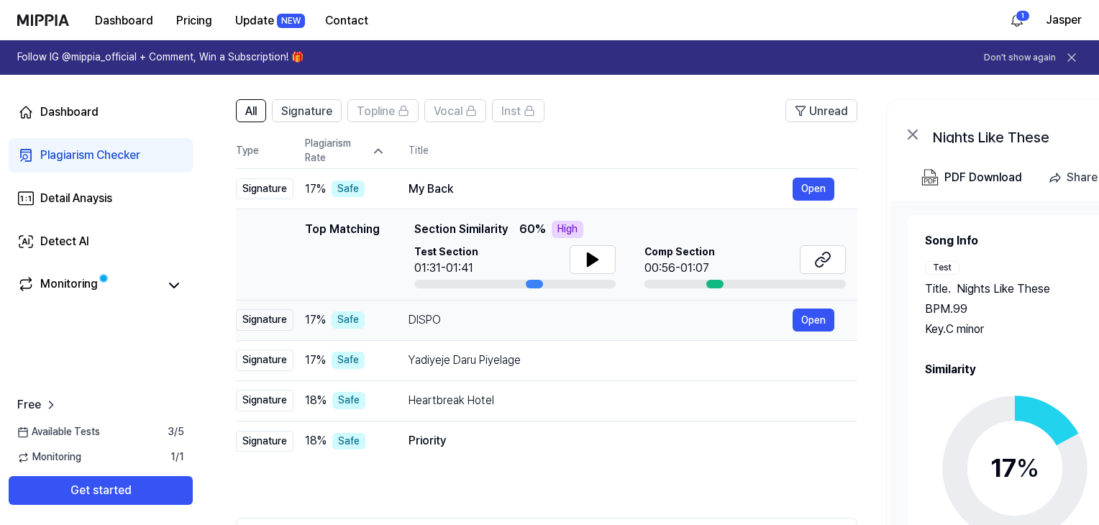
click at [431, 314] on div "DISPO" at bounding box center [601, 319] width 384 height 17
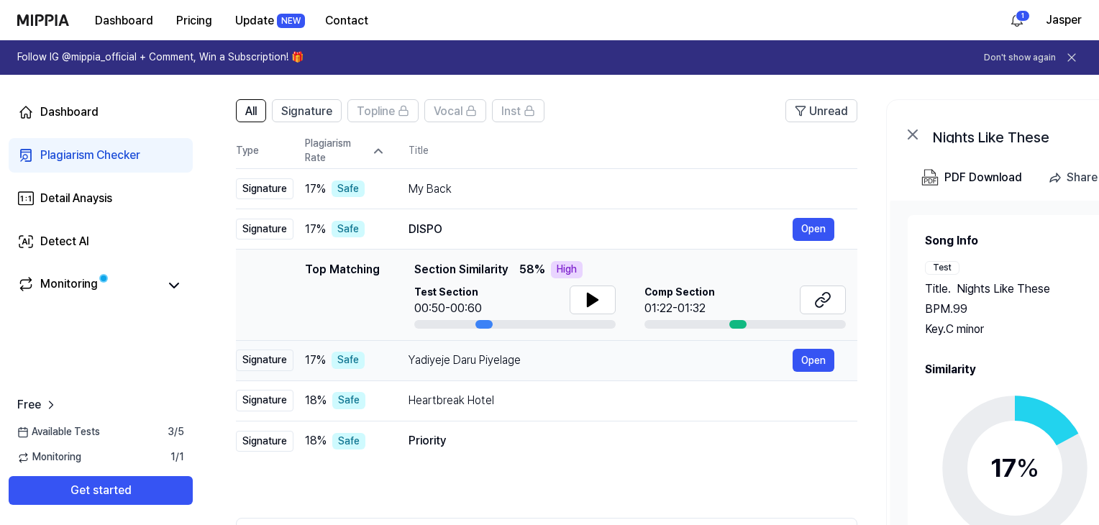
click at [514, 361] on div "Yadiyeje Daru Piyelage" at bounding box center [601, 360] width 384 height 17
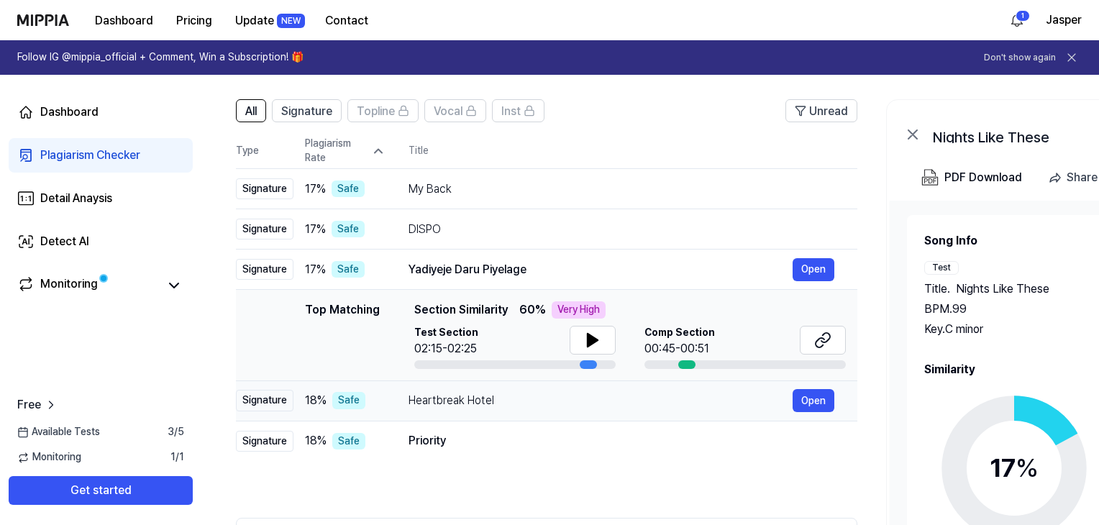
click at [511, 405] on div "Heartbreak Hotel" at bounding box center [601, 400] width 384 height 17
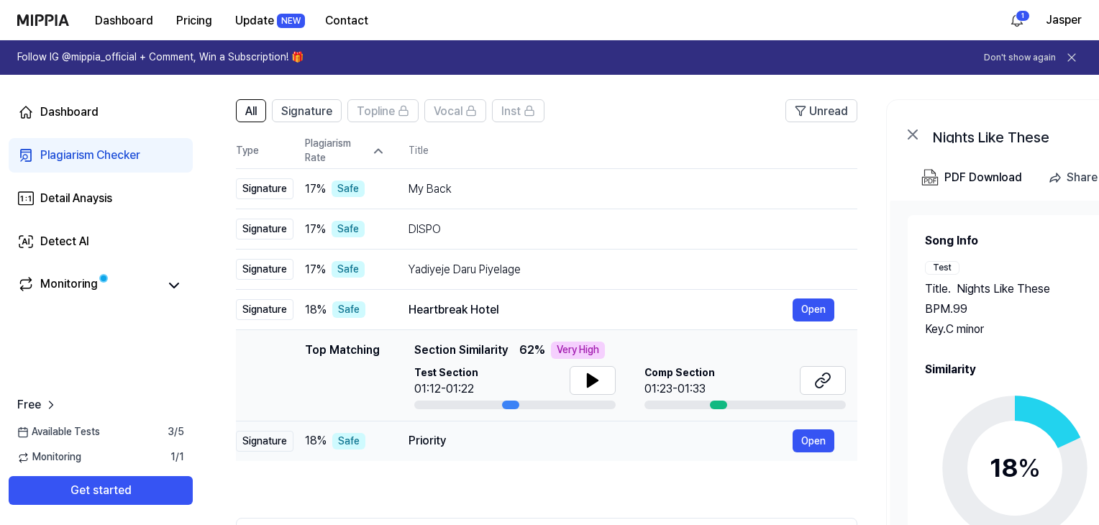
click at [487, 434] on div "Priority" at bounding box center [601, 440] width 384 height 17
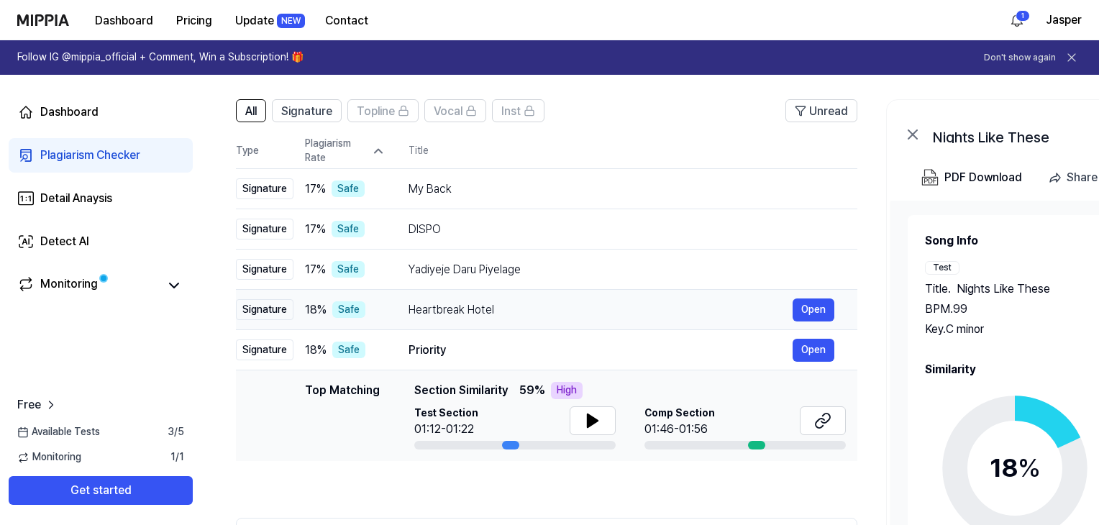
click at [495, 316] on div "Heartbreak Hotel" at bounding box center [601, 309] width 384 height 17
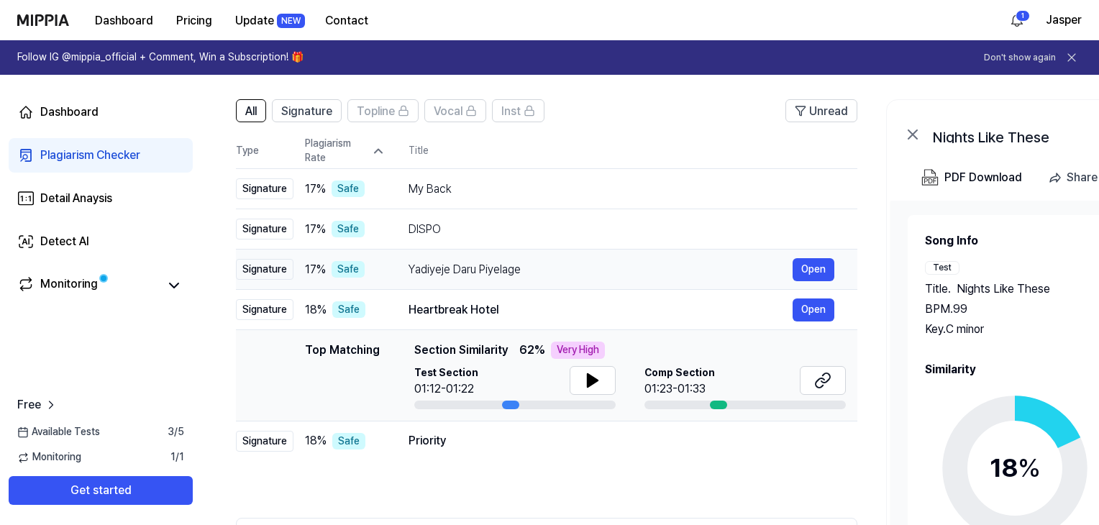
click at [502, 270] on div "Yadiyeje Daru Piyelage" at bounding box center [601, 269] width 384 height 17
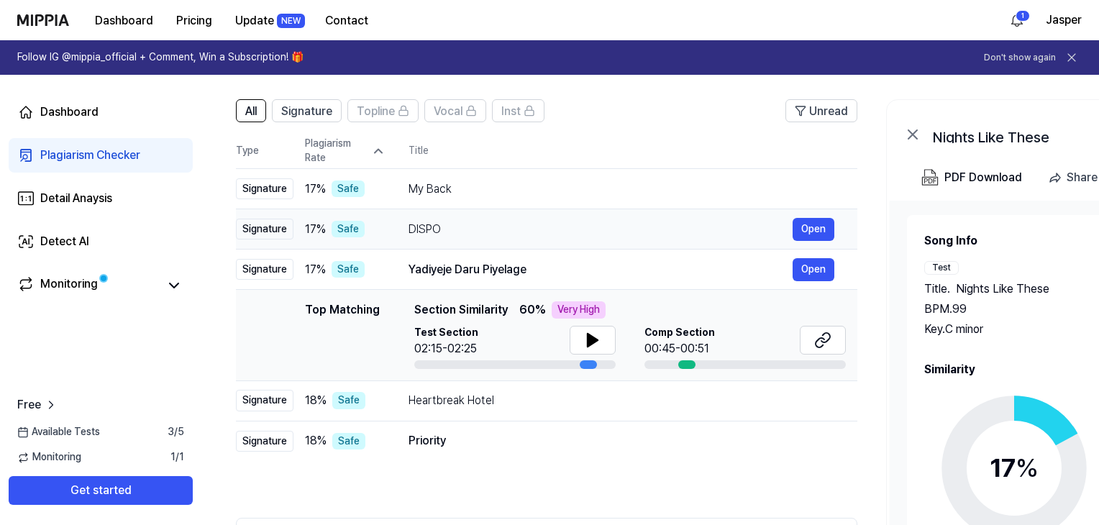
click at [455, 228] on div "DISPO" at bounding box center [601, 229] width 384 height 17
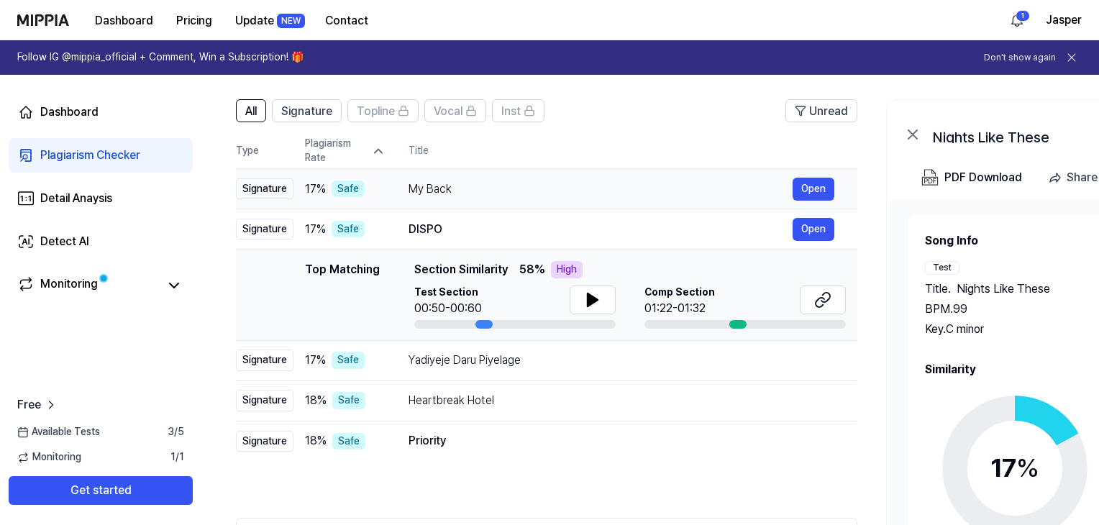
click at [455, 199] on div "My Back Open" at bounding box center [622, 189] width 426 height 23
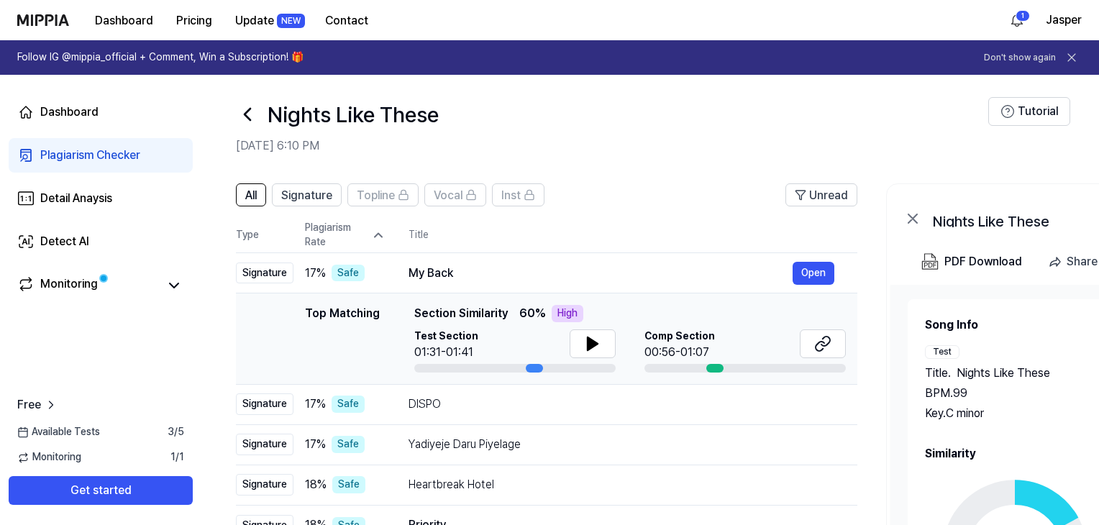
scroll to position [0, 0]
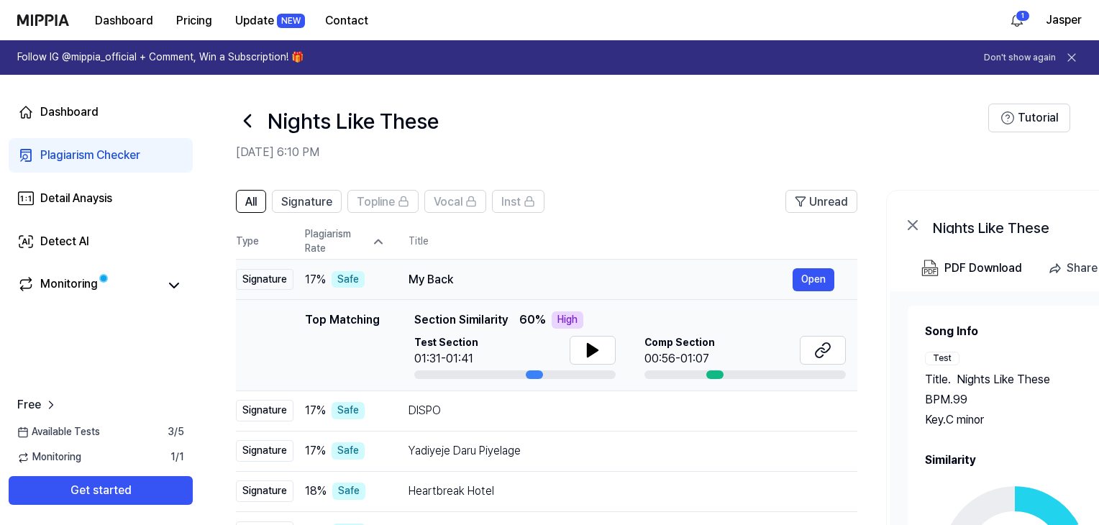
click at [456, 283] on div "My Back" at bounding box center [601, 279] width 384 height 17
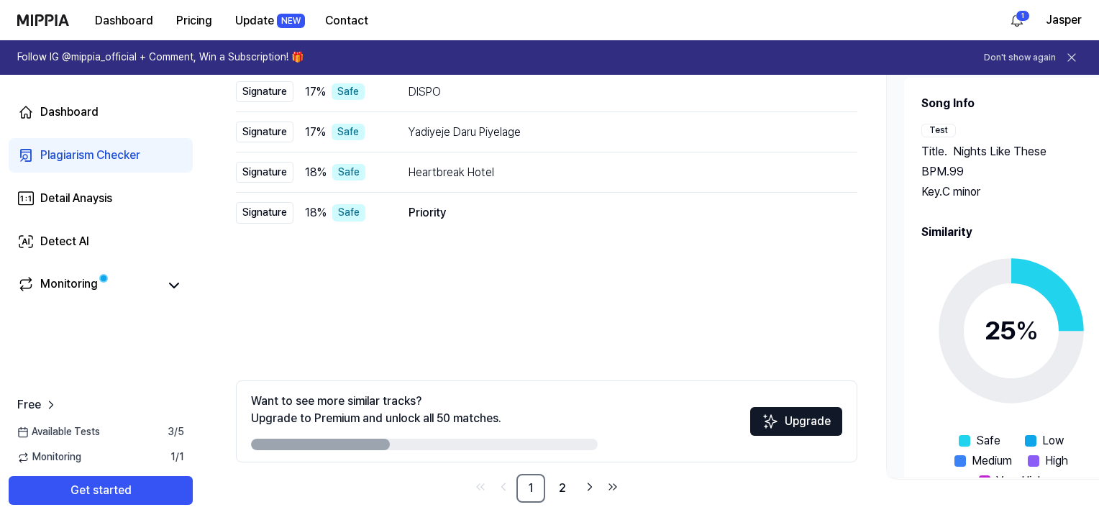
scroll to position [234, 0]
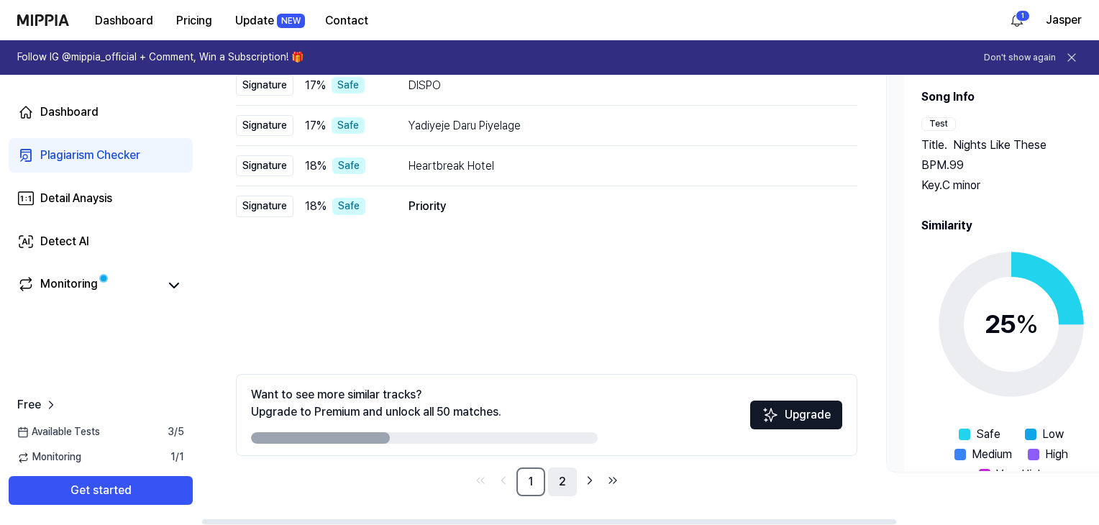
click at [564, 487] on link "2" at bounding box center [562, 482] width 29 height 29
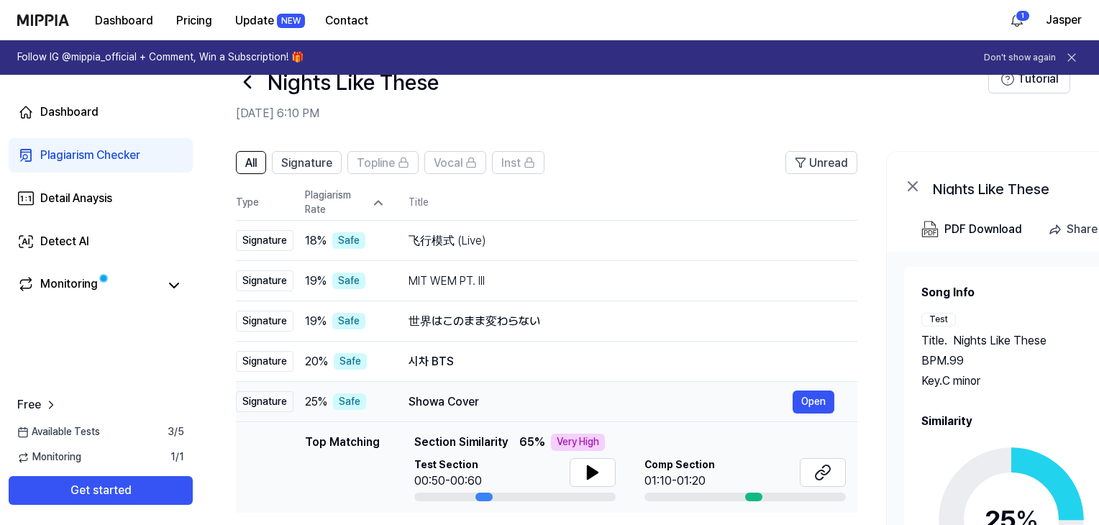
scroll to position [19, 0]
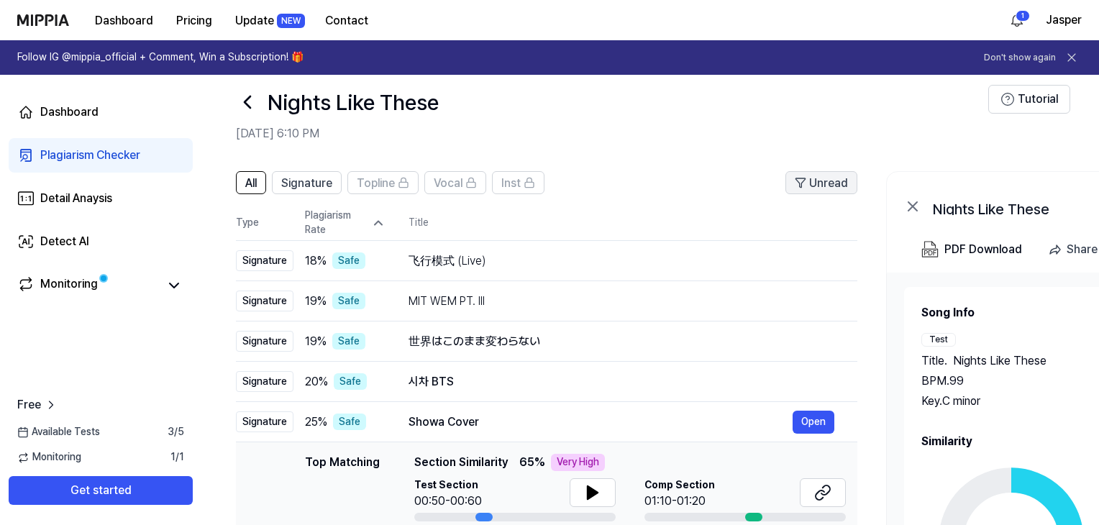
click at [801, 183] on icon at bounding box center [801, 183] width 12 height 12
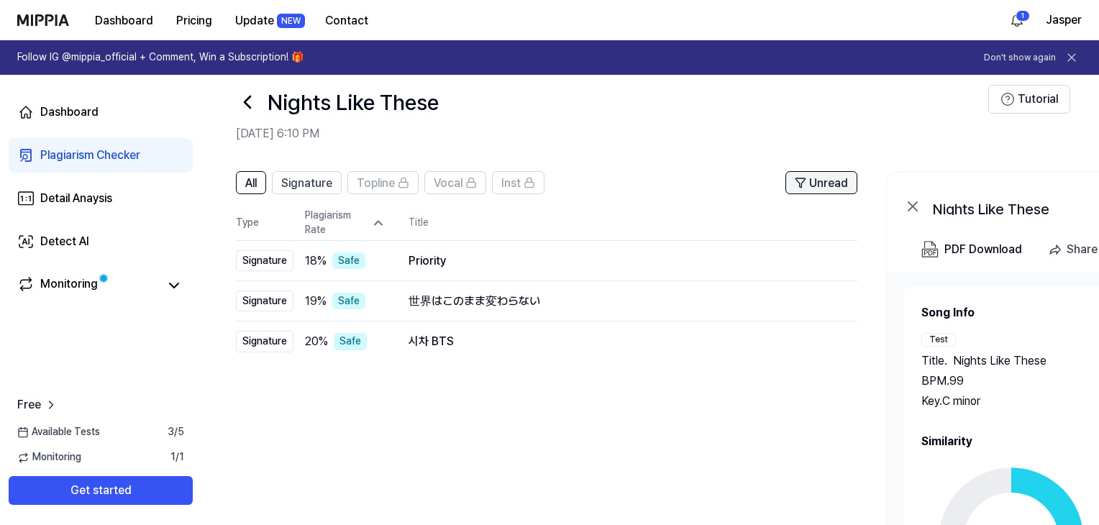
click at [817, 187] on span "Unread" at bounding box center [828, 183] width 39 height 17
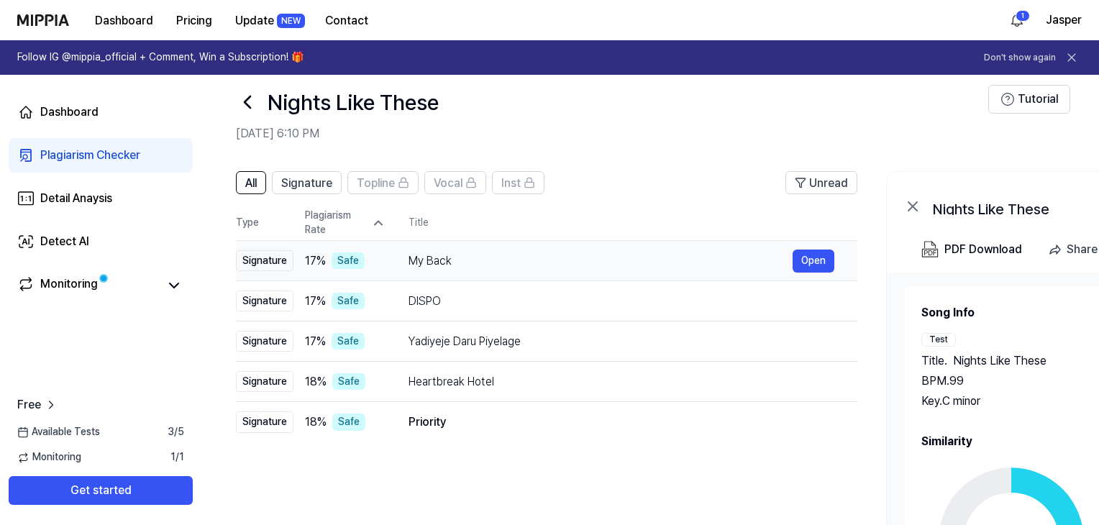
click at [494, 260] on div "My Back" at bounding box center [601, 260] width 384 height 17
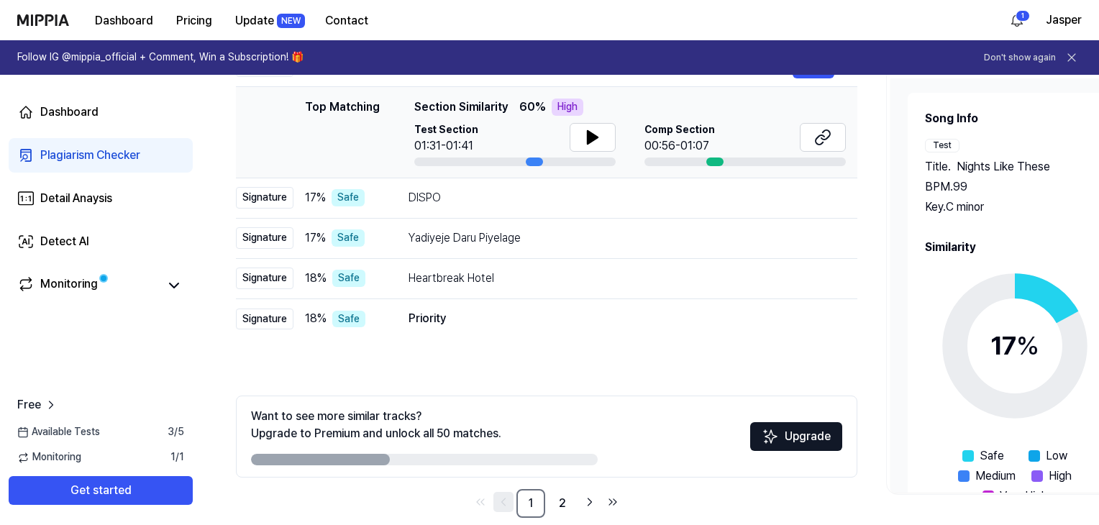
scroll to position [234, 0]
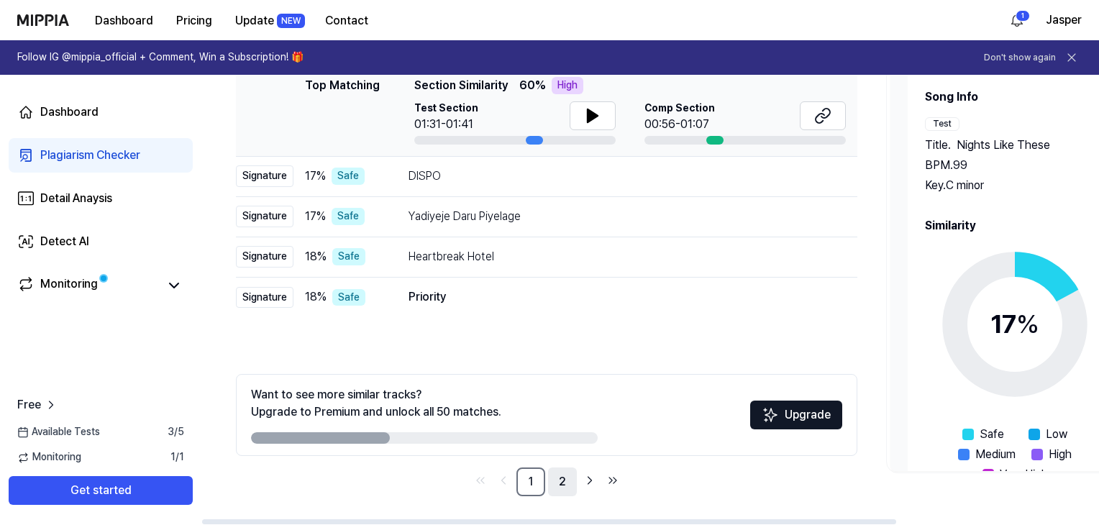
click at [568, 485] on link "2" at bounding box center [562, 482] width 29 height 29
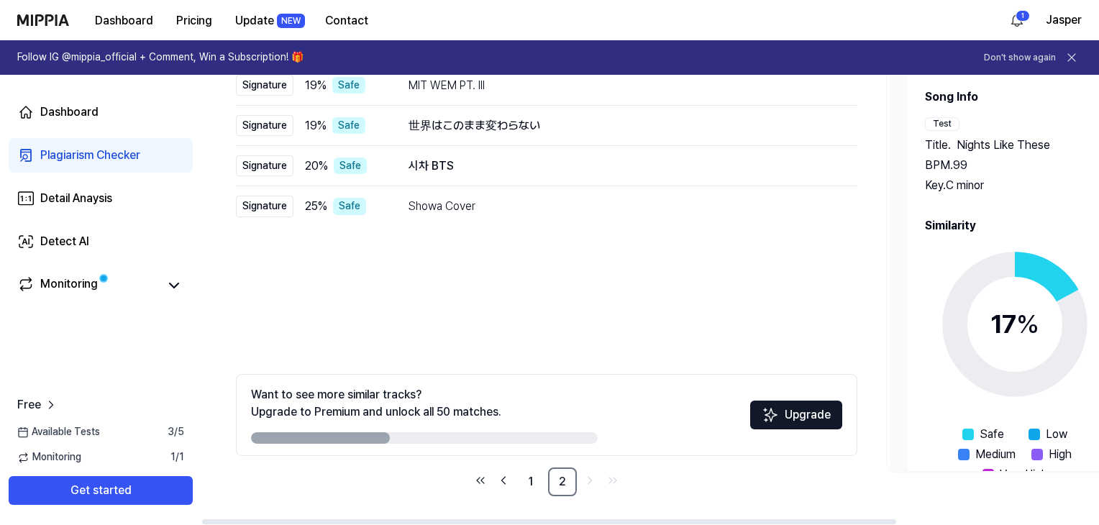
drag, startPoint x: 973, startPoint y: 148, endPoint x: 985, endPoint y: 185, distance: 38.7
click at [987, 185] on div "Title . Nights Like These BPM. 99 Key. C minor" at bounding box center [1011, 166] width 172 height 58
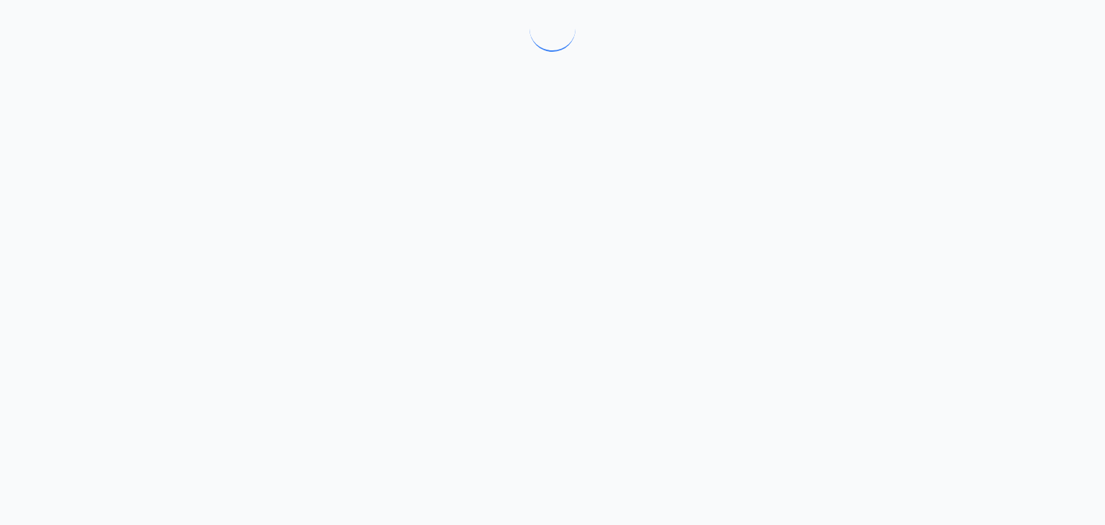
drag, startPoint x: 958, startPoint y: 191, endPoint x: 977, endPoint y: 191, distance: 18.7
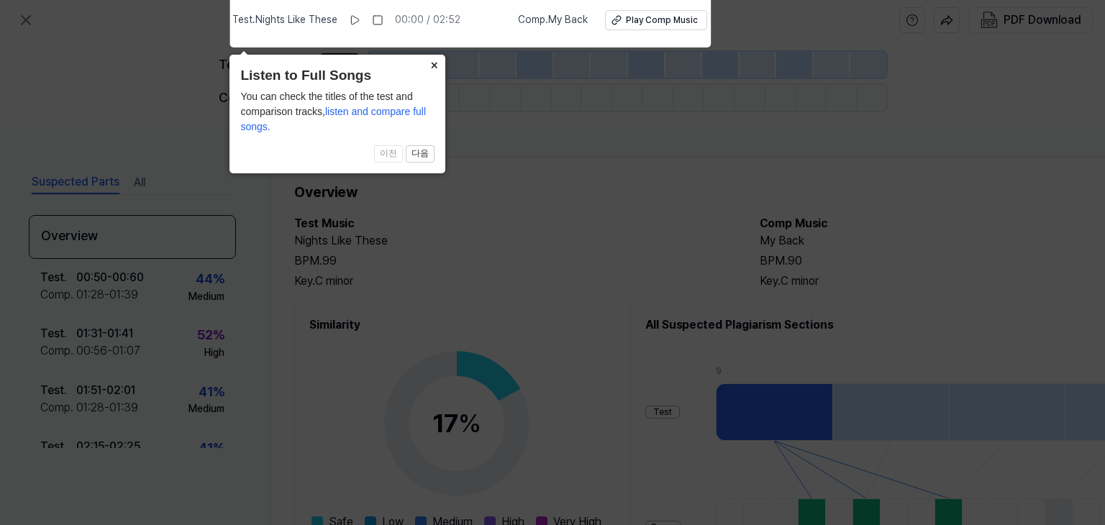
click at [433, 68] on button "×" at bounding box center [433, 65] width 23 height 20
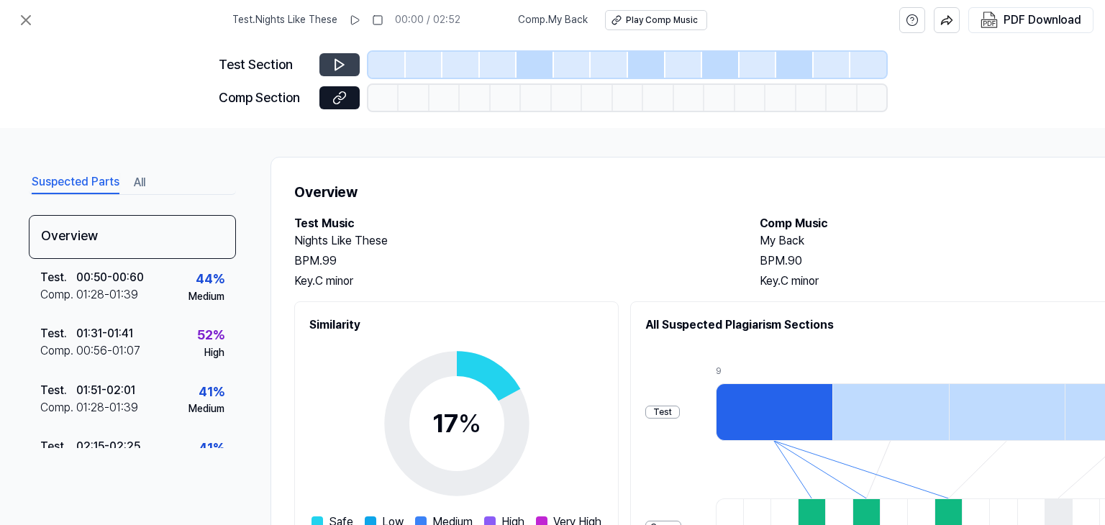
click at [346, 63] on icon at bounding box center [339, 65] width 14 height 14
click at [340, 67] on icon at bounding box center [339, 65] width 9 height 11
click at [541, 71] on div at bounding box center [534, 65] width 37 height 26
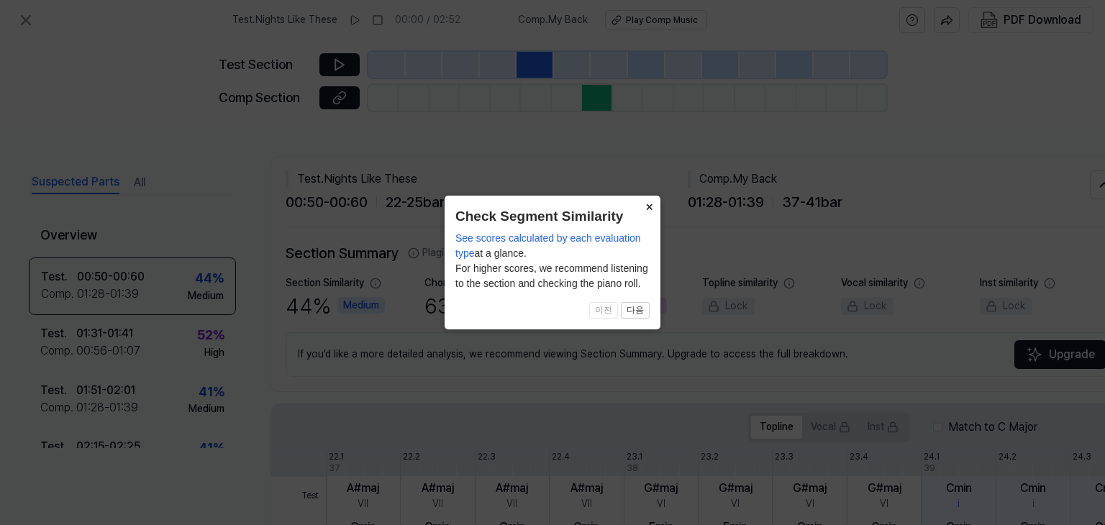
click at [650, 205] on button "×" at bounding box center [648, 206] width 23 height 20
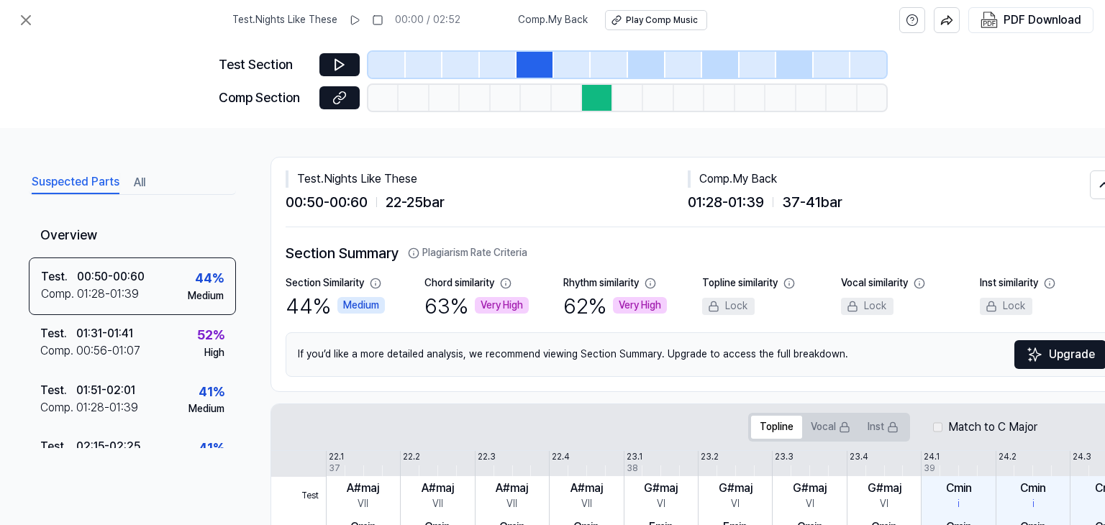
click at [455, 58] on div at bounding box center [460, 65] width 37 height 26
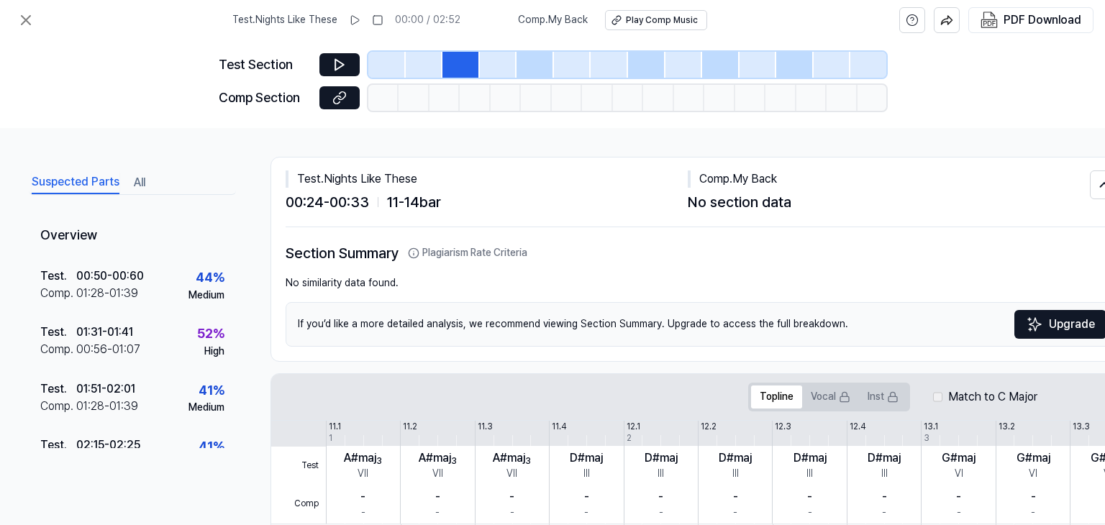
click at [547, 61] on div at bounding box center [534, 65] width 37 height 26
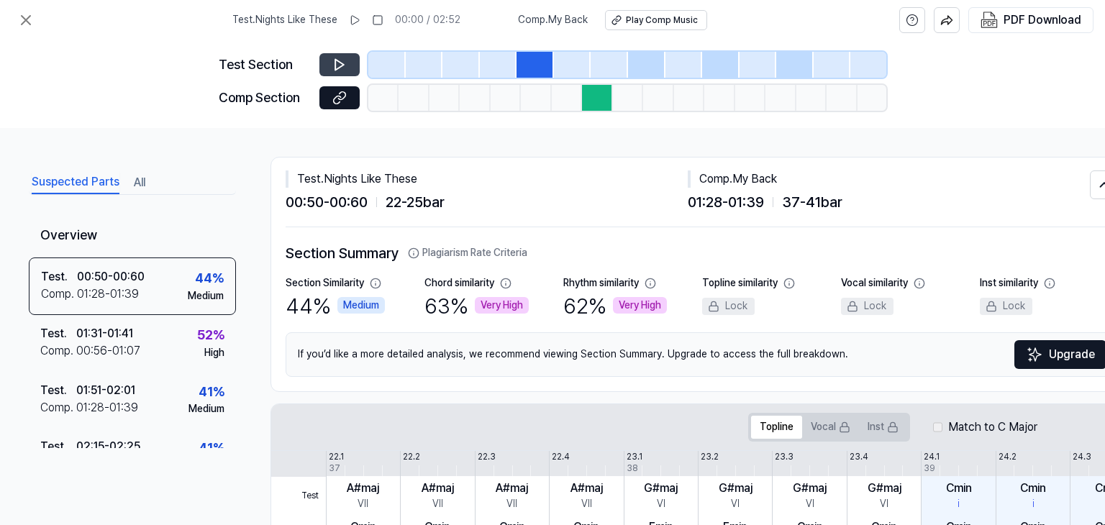
click at [342, 65] on icon at bounding box center [339, 65] width 9 height 11
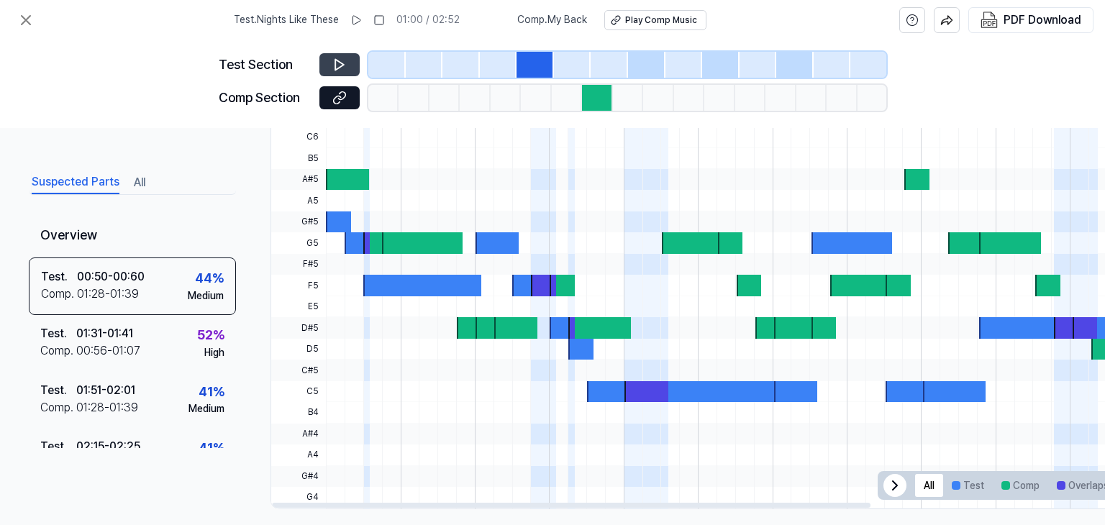
scroll to position [466, 0]
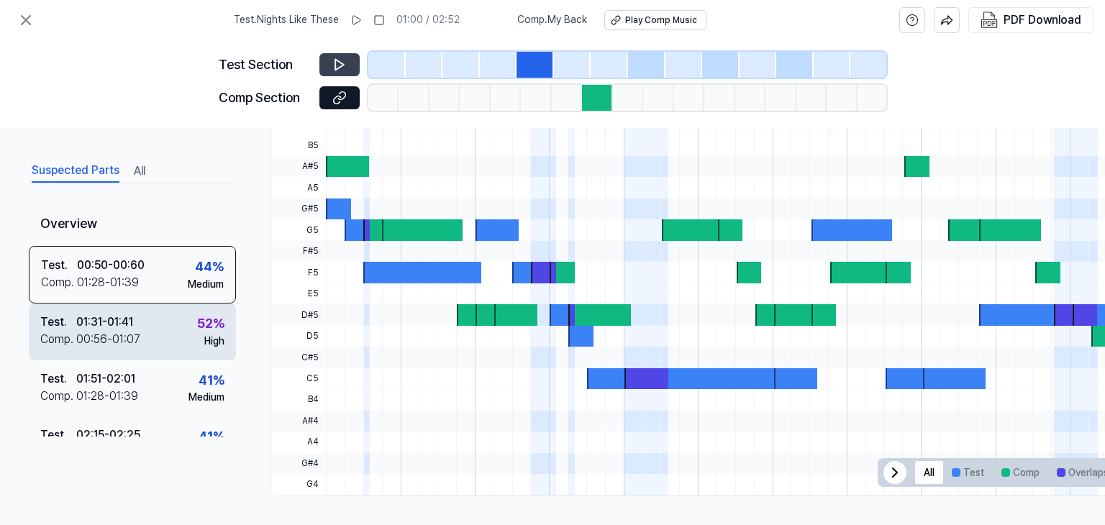
click at [170, 350] on div "Test . 01:31 - 01:41 Comp . 00:56 - 01:07 52 % High" at bounding box center [132, 332] width 207 height 56
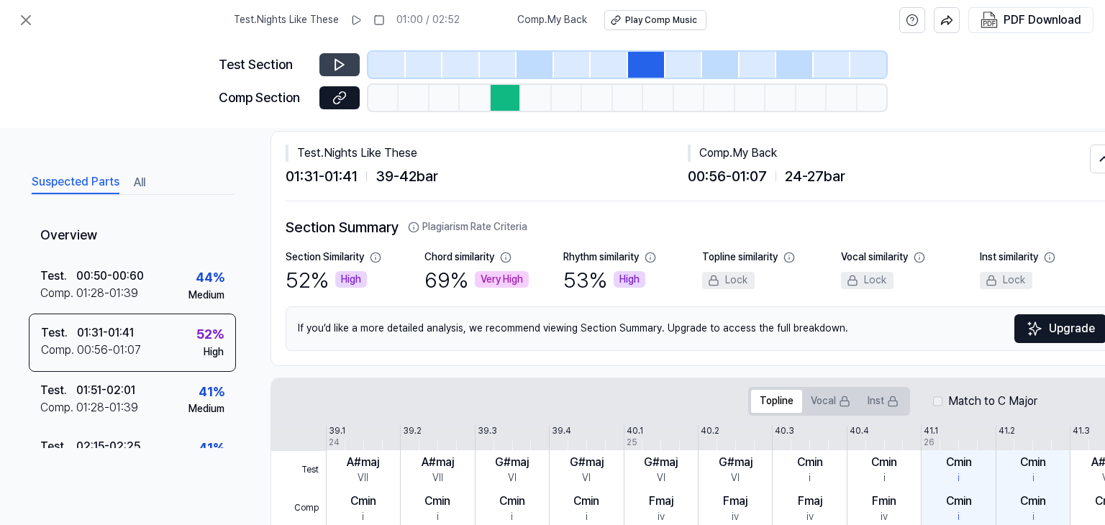
scroll to position [0, 0]
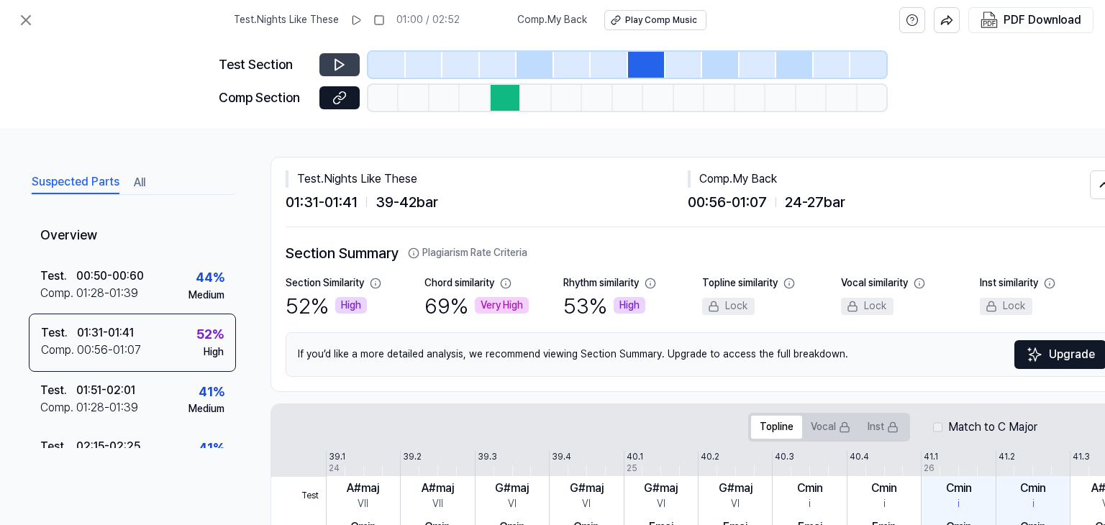
click at [329, 56] on button at bounding box center [339, 64] width 40 height 23
click at [341, 62] on icon at bounding box center [342, 64] width 2 height 9
click at [26, 19] on icon at bounding box center [26, 20] width 9 height 9
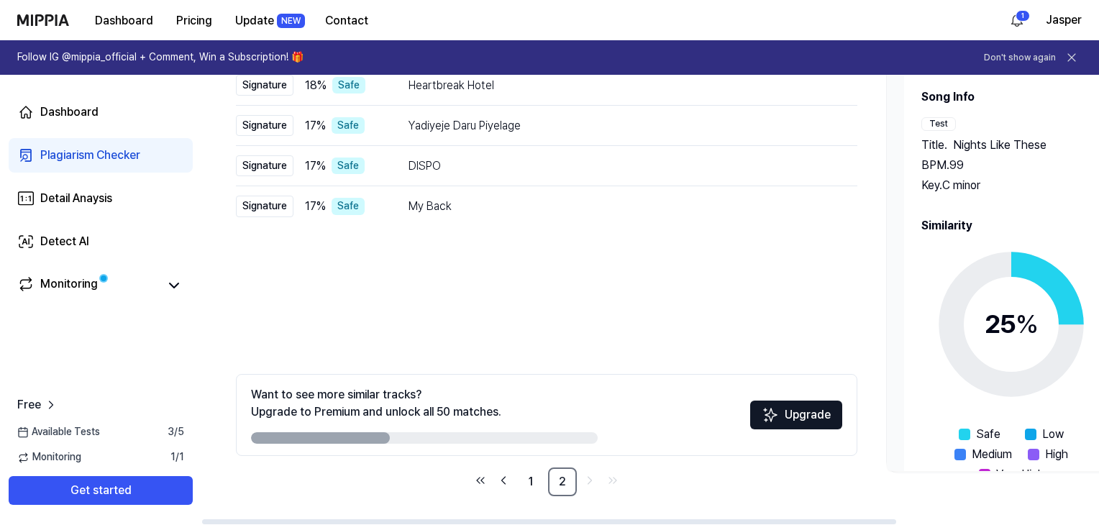
click at [1011, 313] on div "25 %" at bounding box center [1012, 324] width 54 height 39
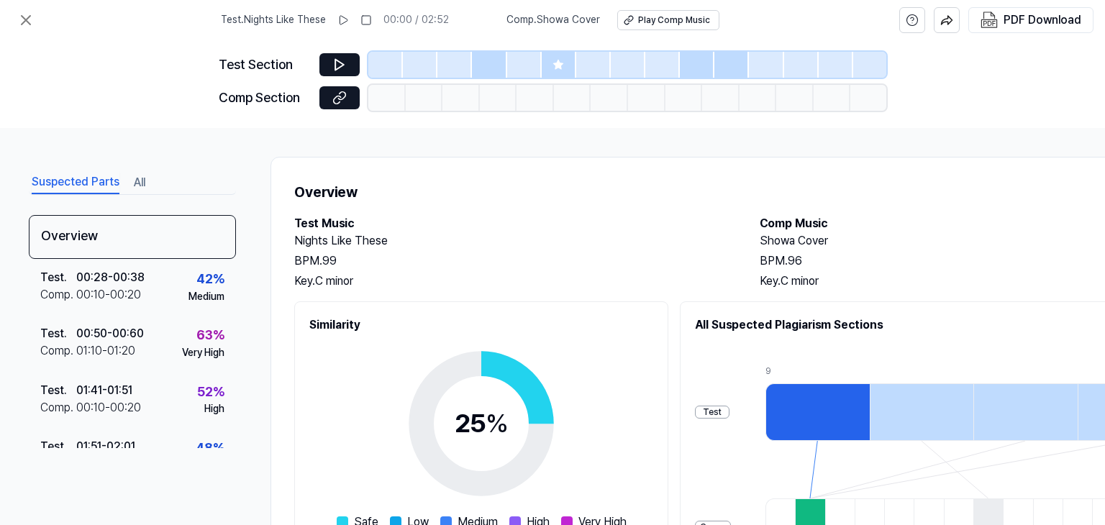
scroll to position [72, 0]
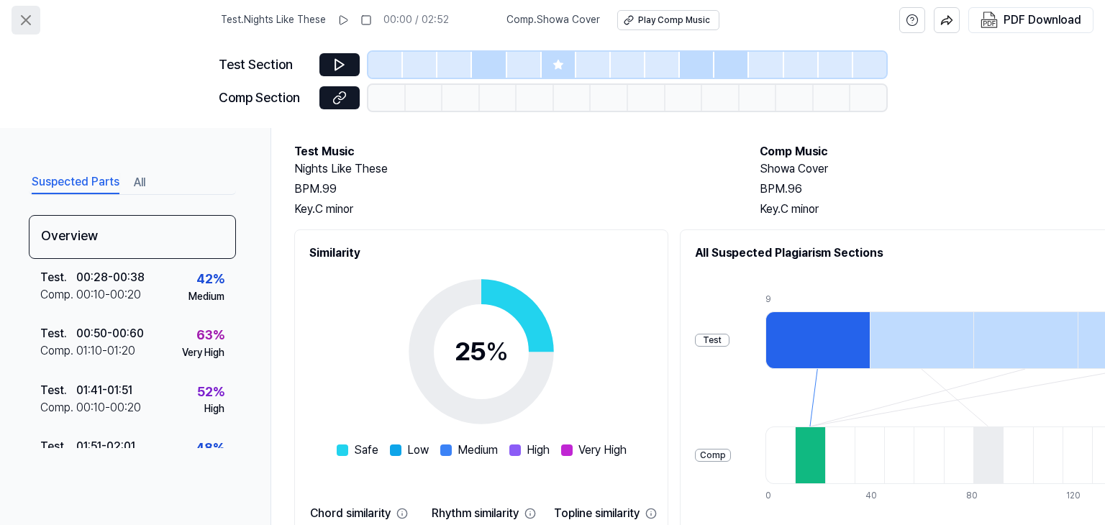
click at [17, 17] on icon at bounding box center [25, 20] width 17 height 17
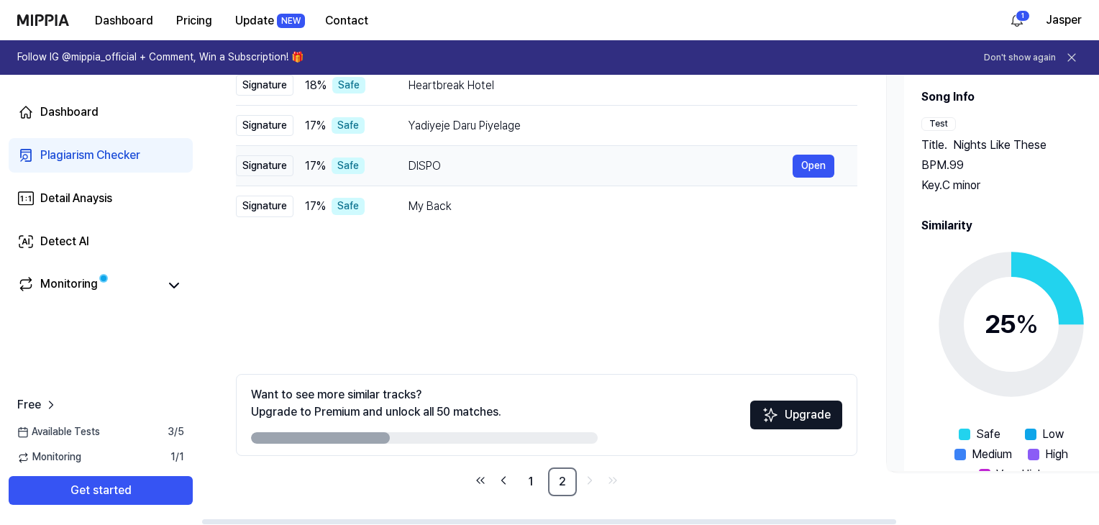
click at [457, 170] on div "DISPO" at bounding box center [601, 166] width 384 height 17
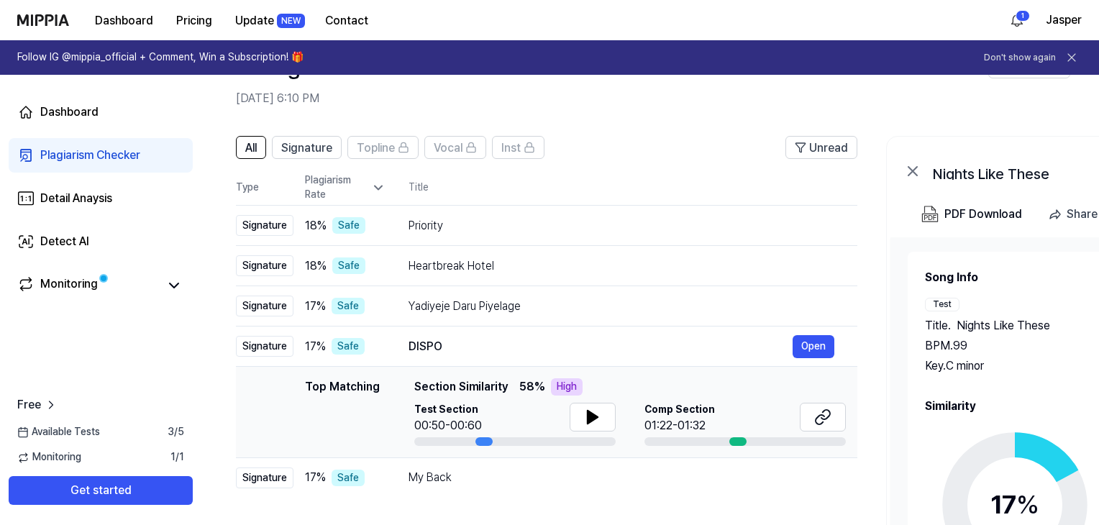
scroll to position [0, 0]
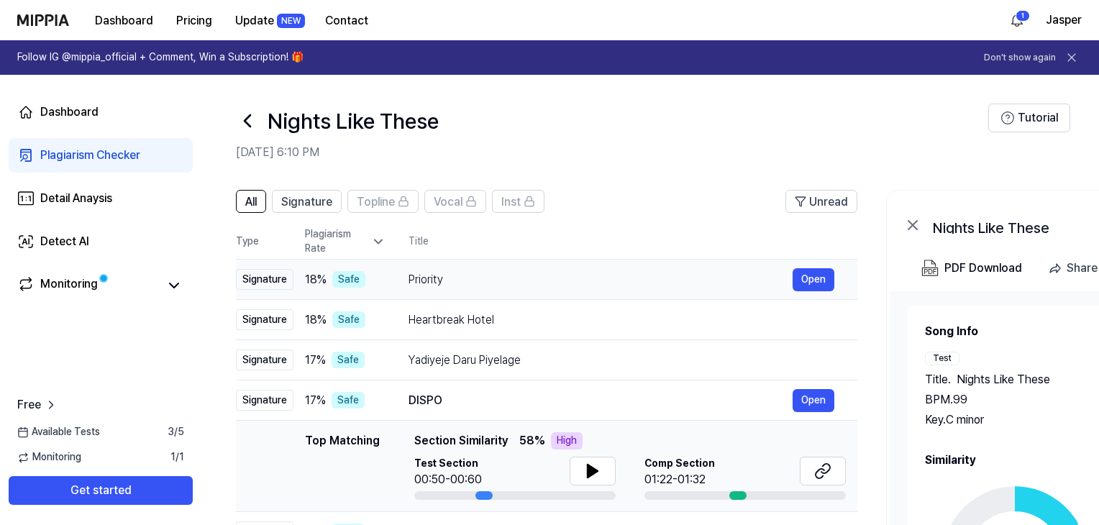
click at [488, 278] on div "Priority" at bounding box center [601, 279] width 384 height 17
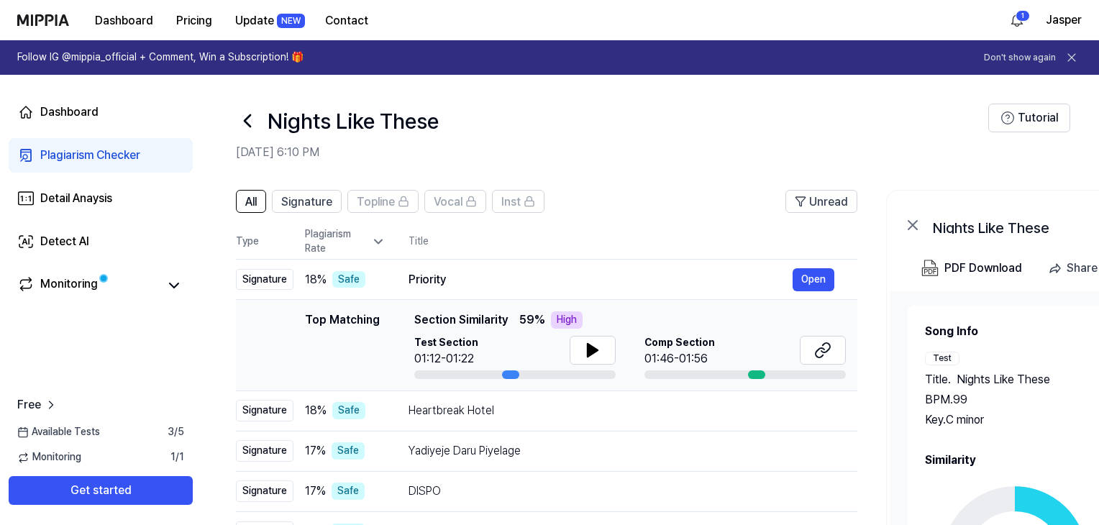
click at [254, 124] on icon at bounding box center [247, 120] width 23 height 23
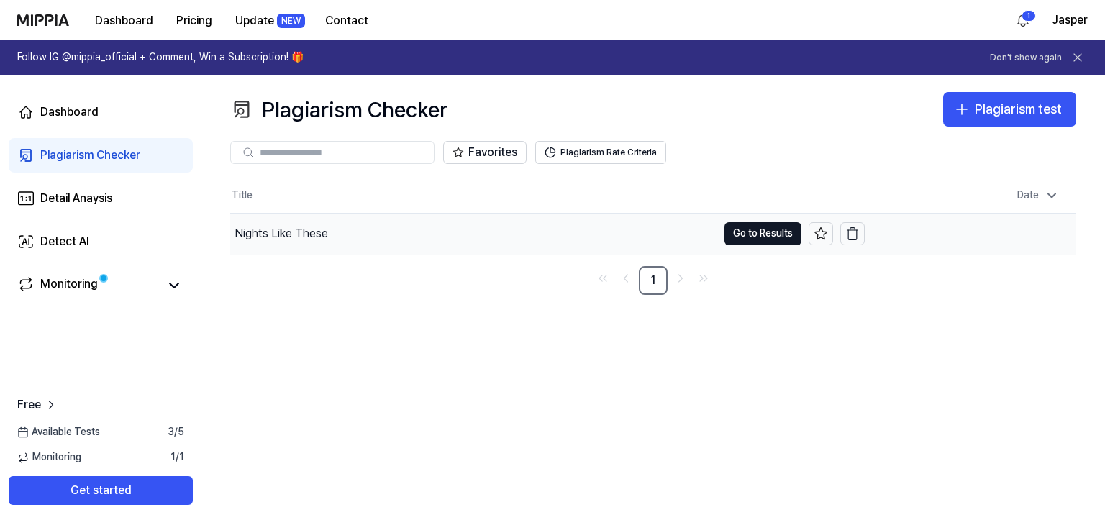
click at [326, 225] on div "Nights Like These" at bounding box center [281, 233] width 94 height 17
